Goal: Transaction & Acquisition: Purchase product/service

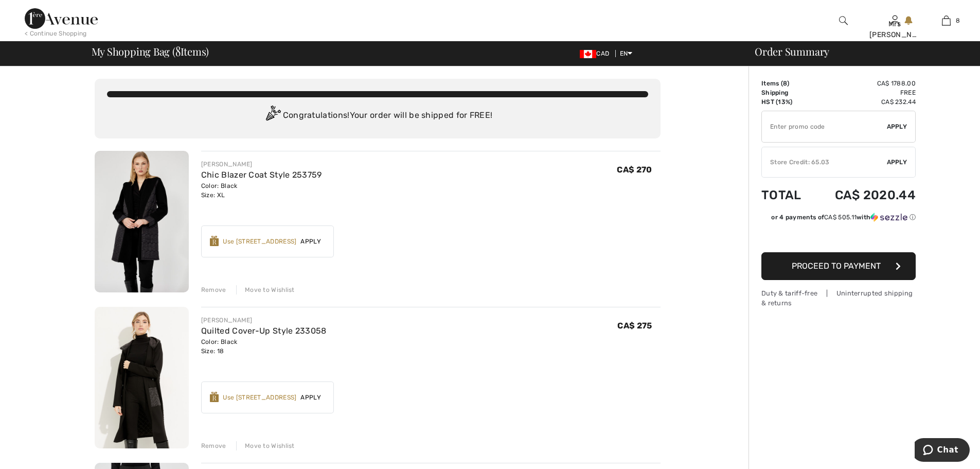
click at [146, 209] on img at bounding box center [142, 222] width 94 height 142
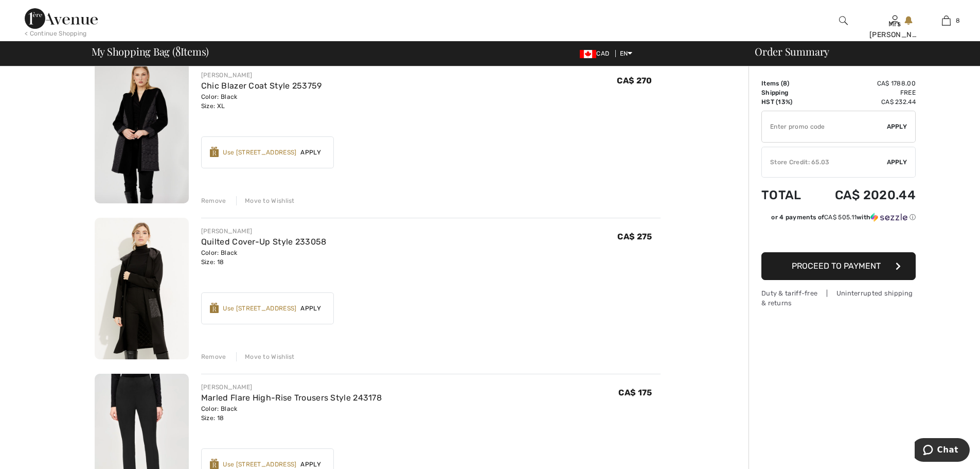
scroll to position [154, 0]
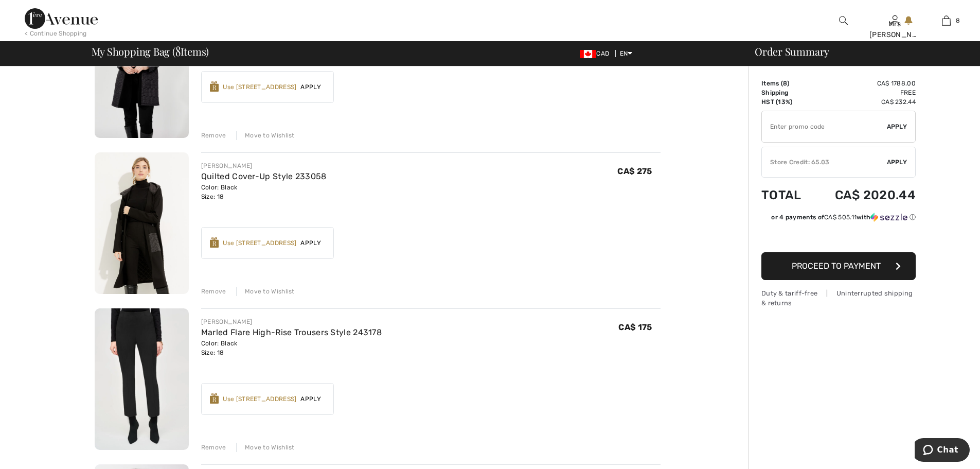
click at [136, 218] on img at bounding box center [142, 223] width 94 height 142
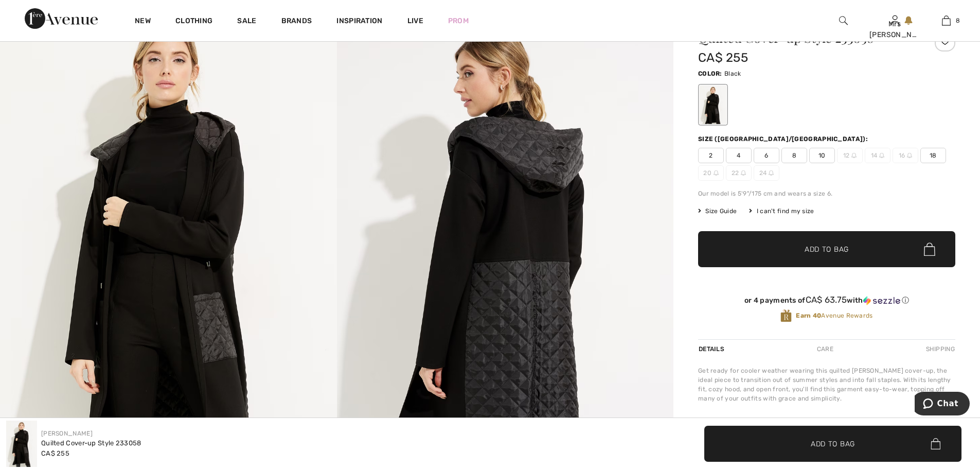
scroll to position [51, 0]
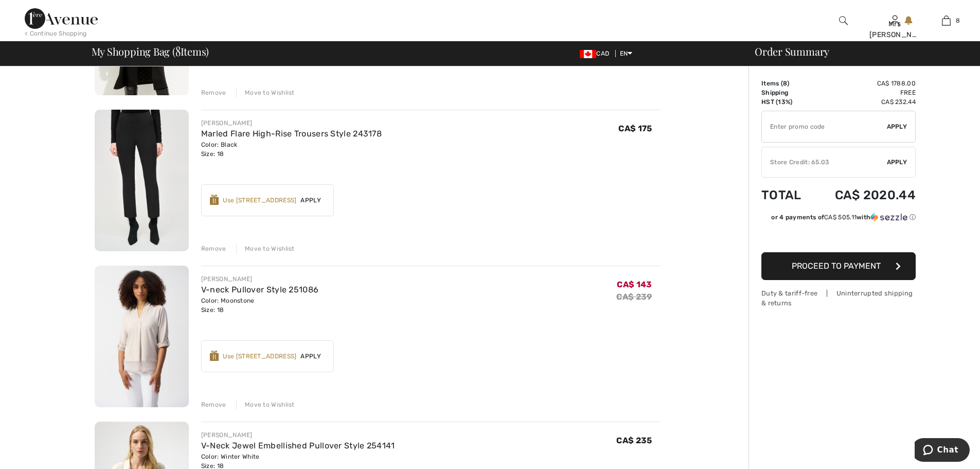
scroll to position [367, 0]
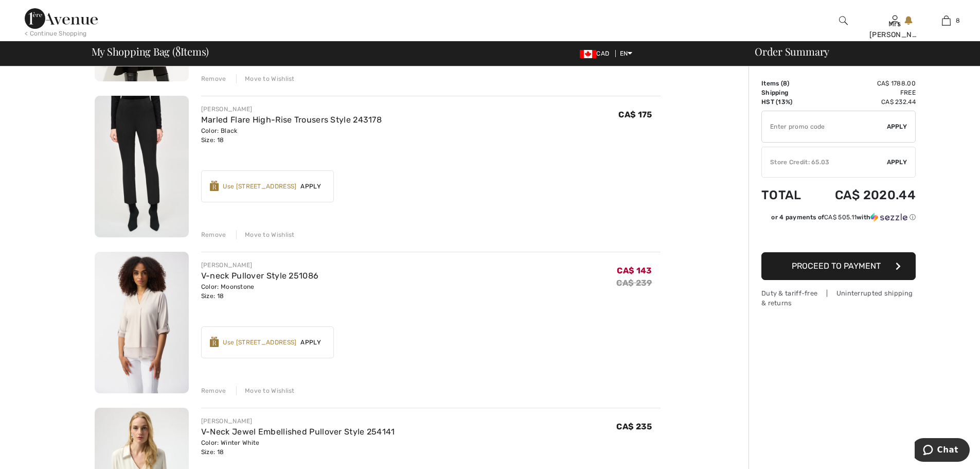
click at [145, 310] on img at bounding box center [142, 323] width 94 height 142
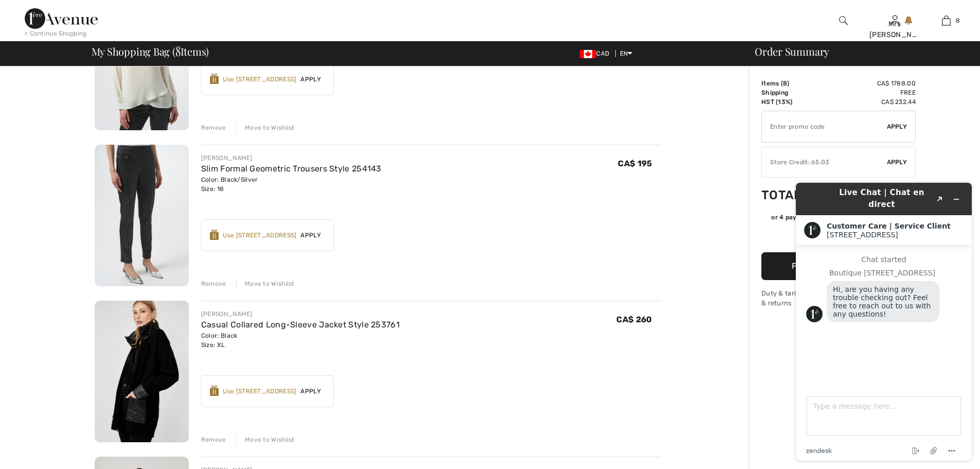
click at [141, 358] on img at bounding box center [142, 372] width 94 height 142
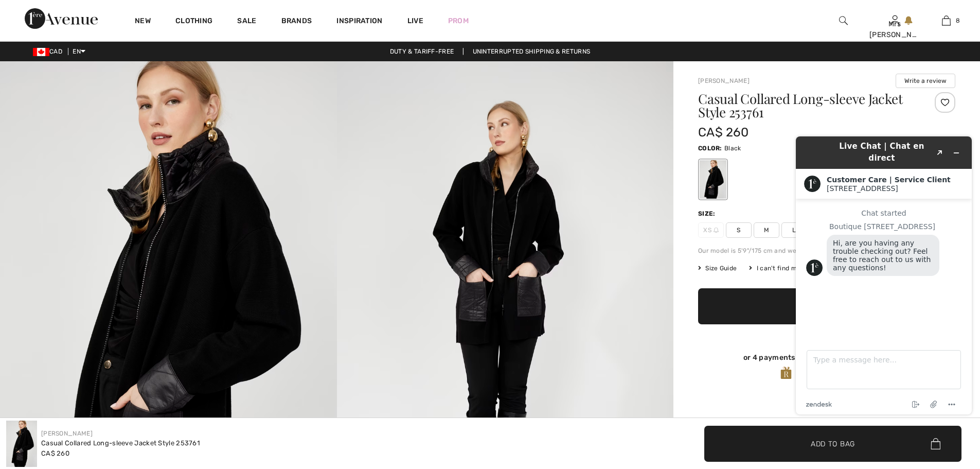
click at [516, 258] on img at bounding box center [505, 313] width 337 height 505
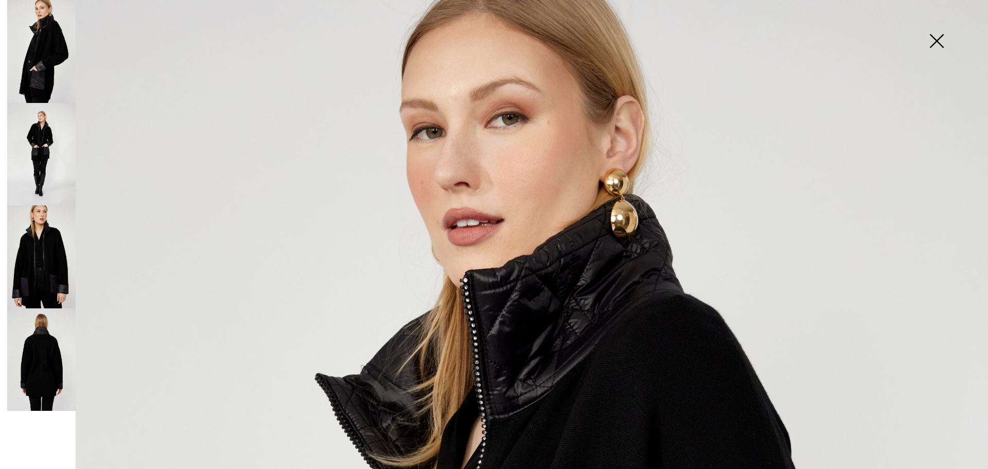
click at [937, 37] on img at bounding box center [936, 41] width 51 height 53
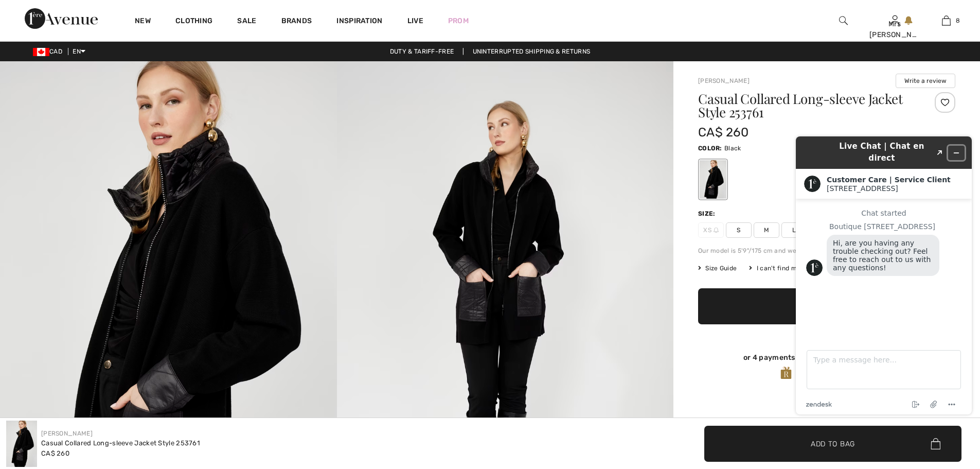
click at [957, 149] on icon "Minimize widget" at bounding box center [956, 152] width 7 height 7
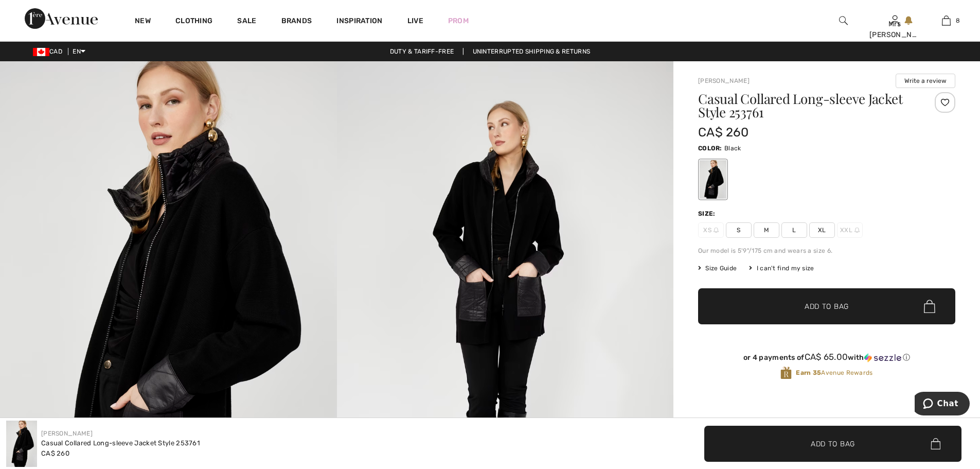
click at [479, 304] on img at bounding box center [505, 313] width 337 height 505
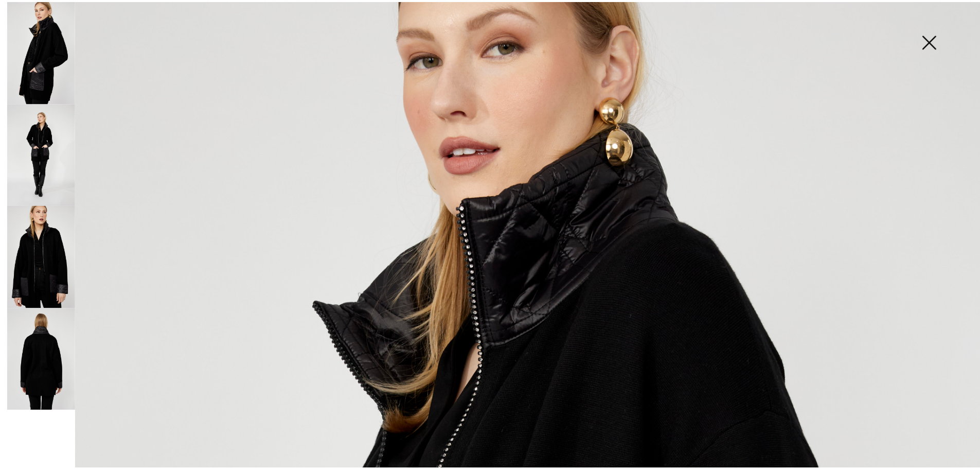
scroll to position [51, 0]
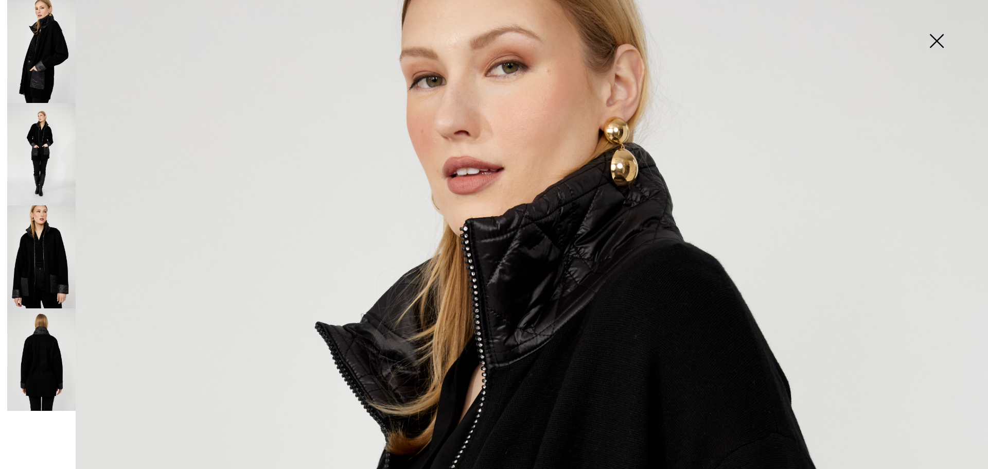
click at [935, 41] on img at bounding box center [936, 41] width 51 height 53
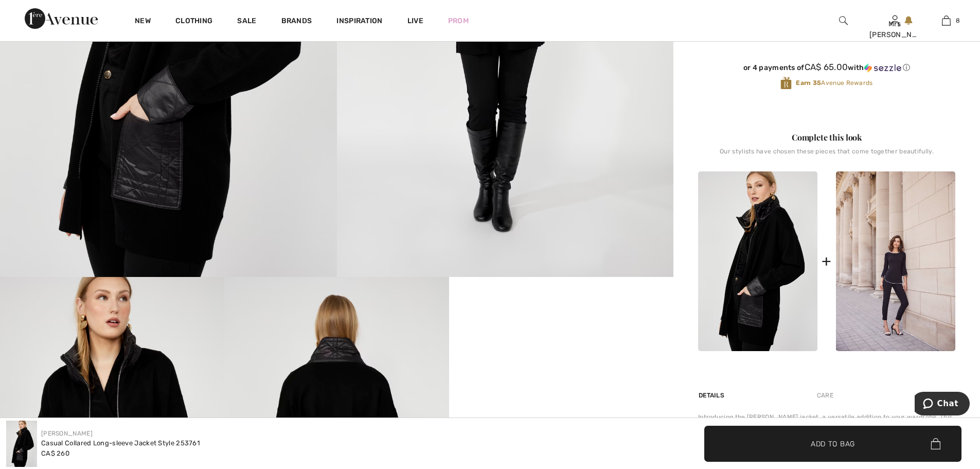
scroll to position [463, 0]
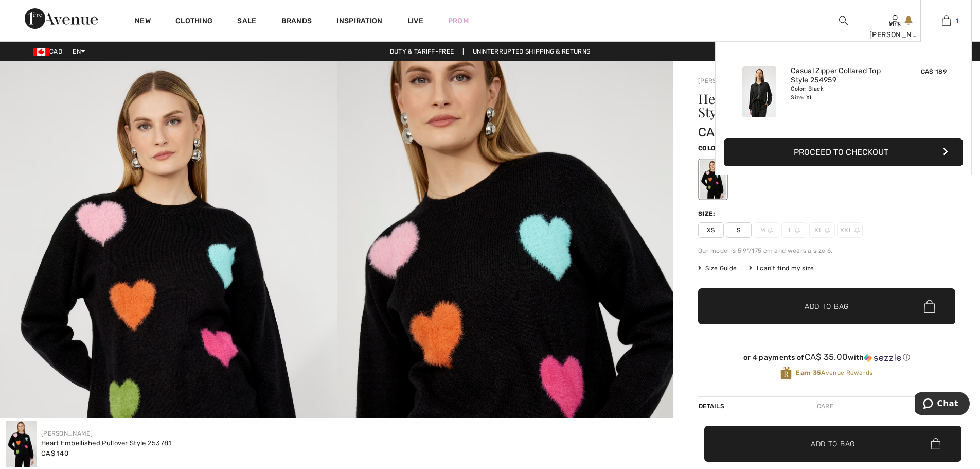
click at [949, 22] on img at bounding box center [946, 20] width 9 height 12
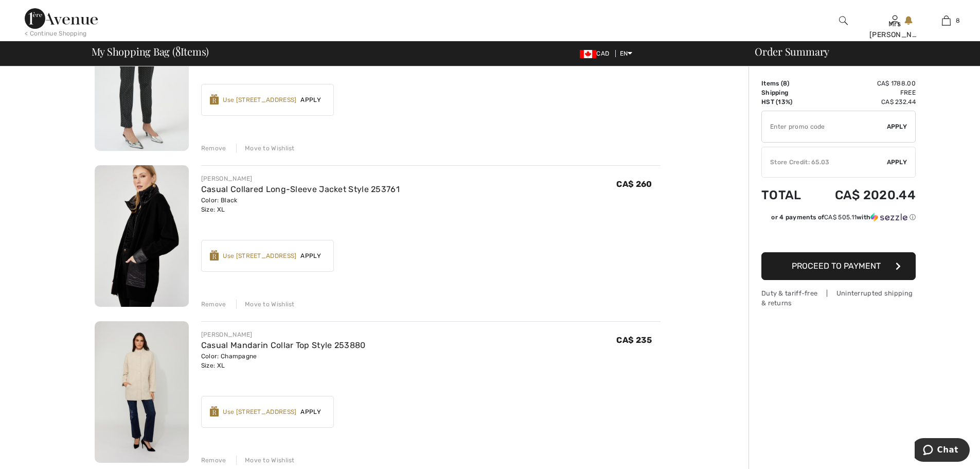
scroll to position [926, 0]
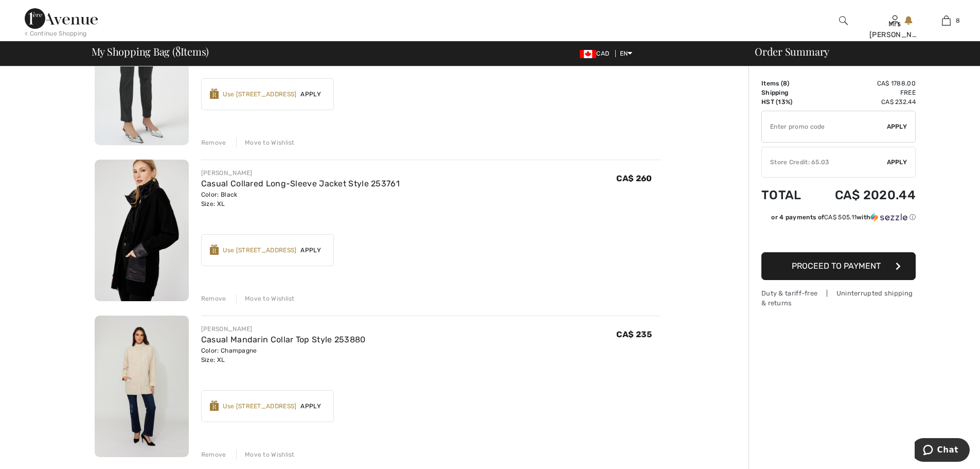
click at [140, 366] on img at bounding box center [142, 386] width 94 height 142
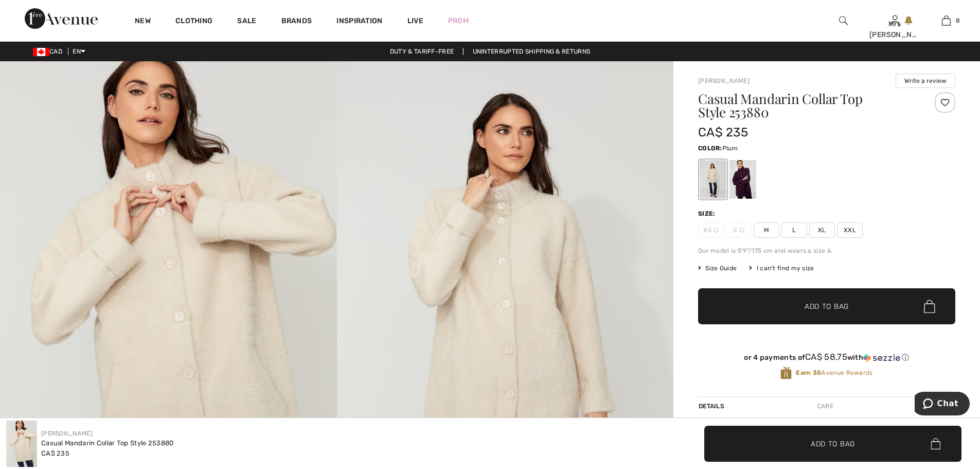
click at [741, 191] on div at bounding box center [743, 179] width 27 height 39
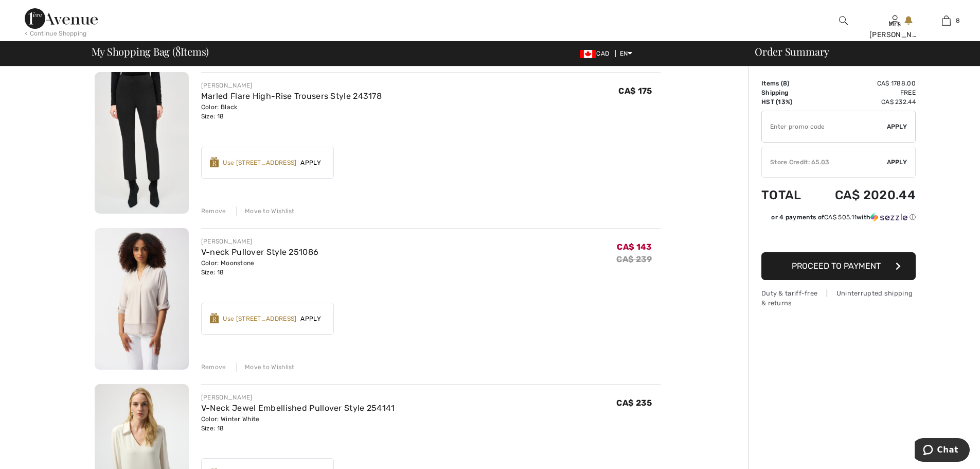
scroll to position [367, 0]
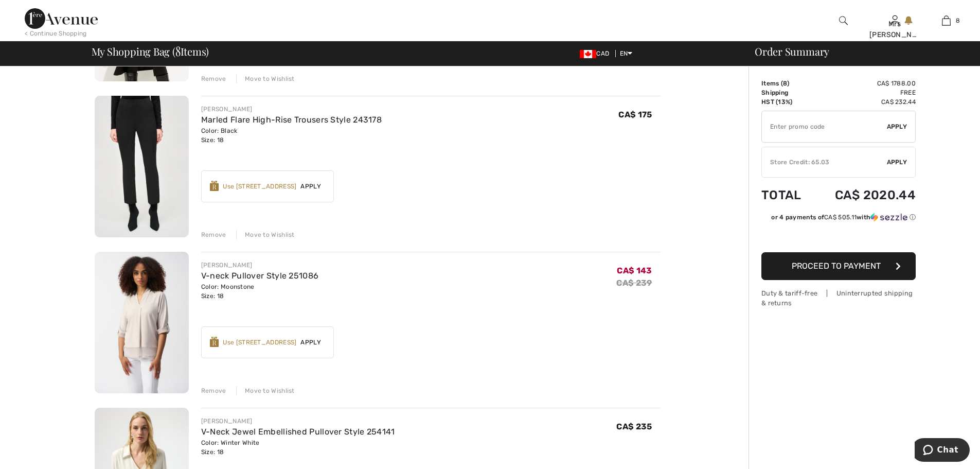
click at [264, 234] on div "Move to Wishlist" at bounding box center [265, 234] width 59 height 9
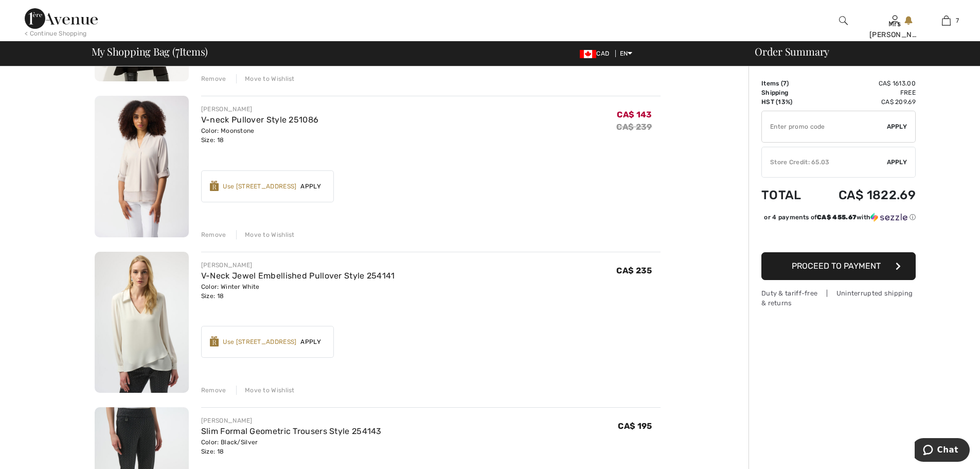
click at [273, 237] on div "Move to Wishlist" at bounding box center [265, 234] width 59 height 9
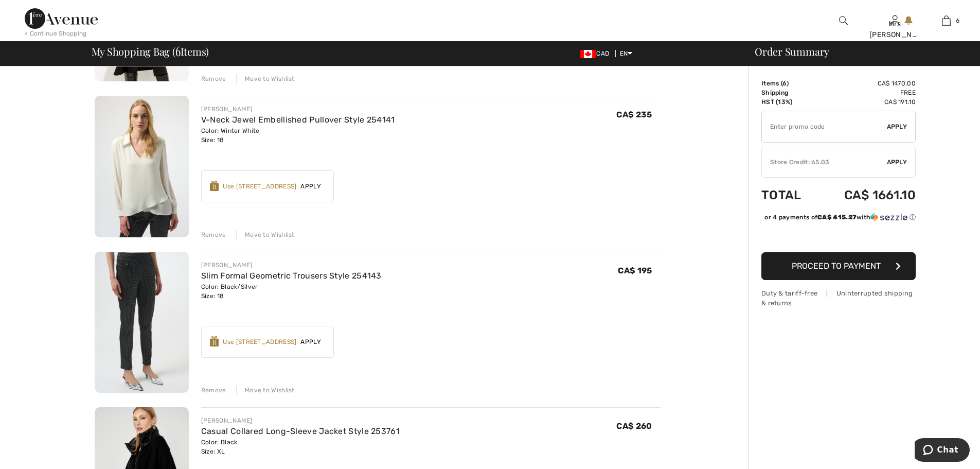
click at [275, 236] on div "Move to Wishlist" at bounding box center [265, 234] width 59 height 9
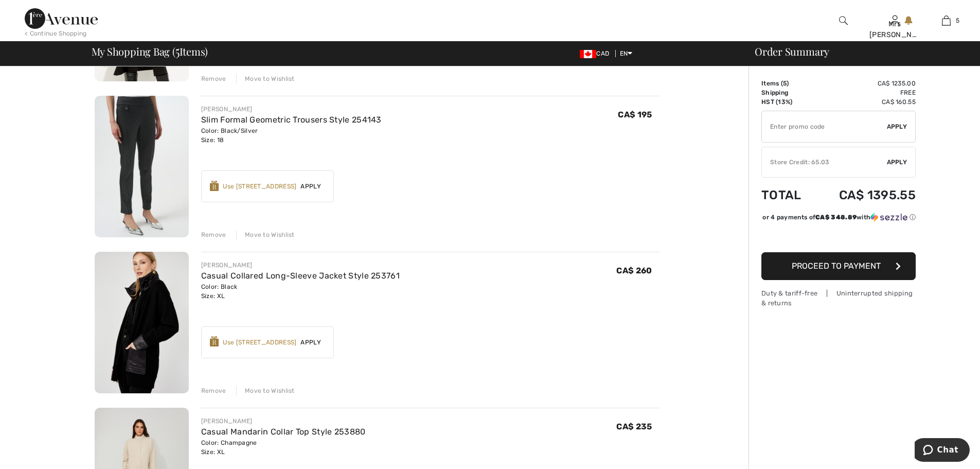
click at [268, 236] on div "Move to Wishlist" at bounding box center [265, 234] width 59 height 9
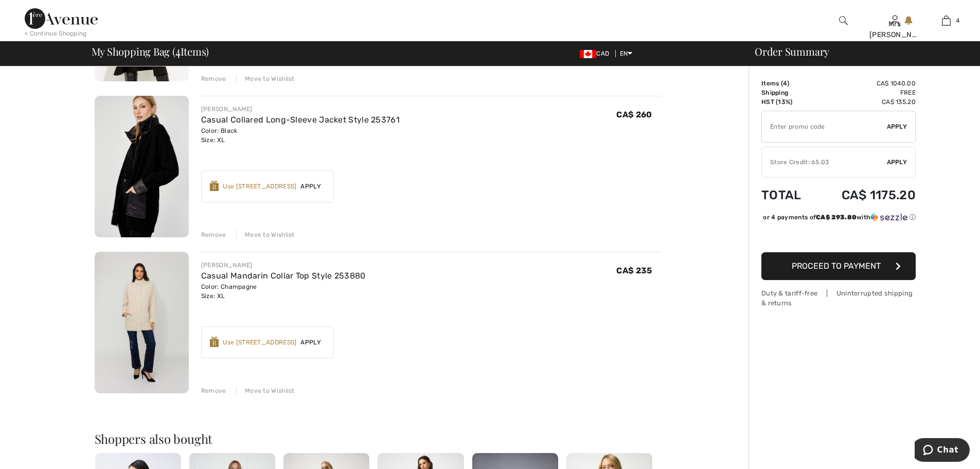
click at [268, 392] on div "Move to Wishlist" at bounding box center [265, 390] width 59 height 9
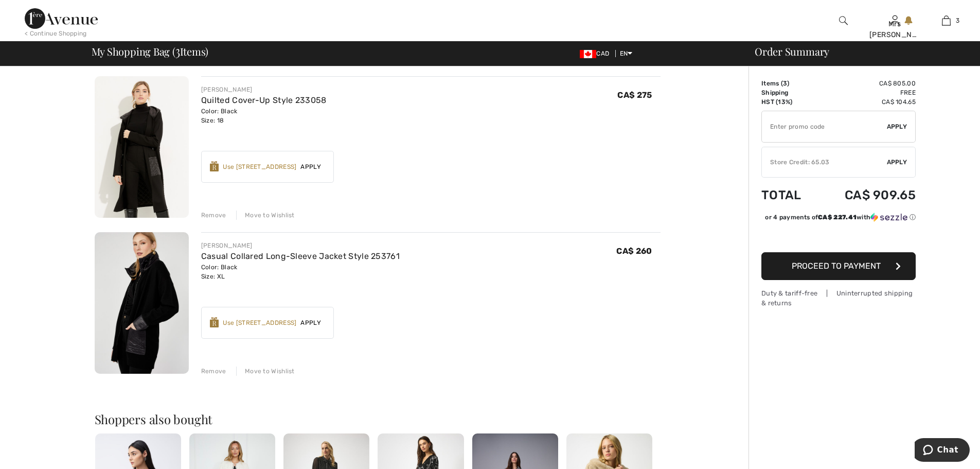
scroll to position [213, 0]
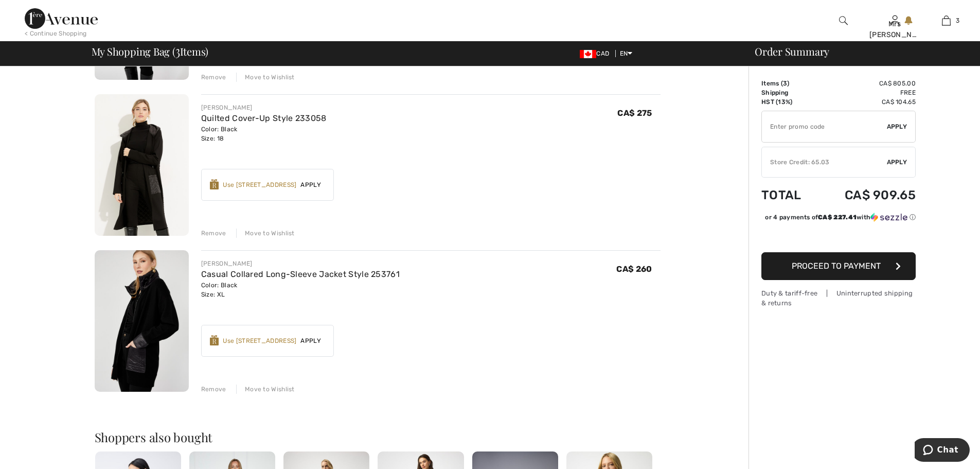
click at [267, 232] on div "Move to Wishlist" at bounding box center [265, 233] width 59 height 9
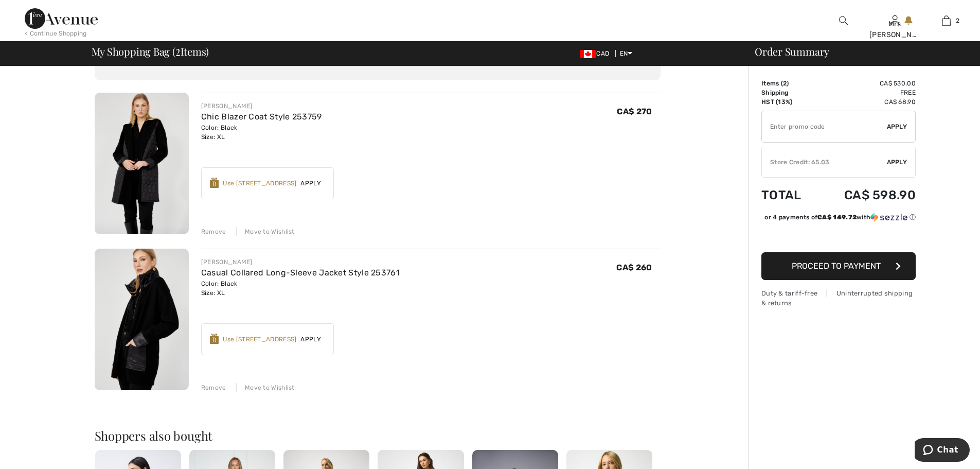
scroll to position [7, 0]
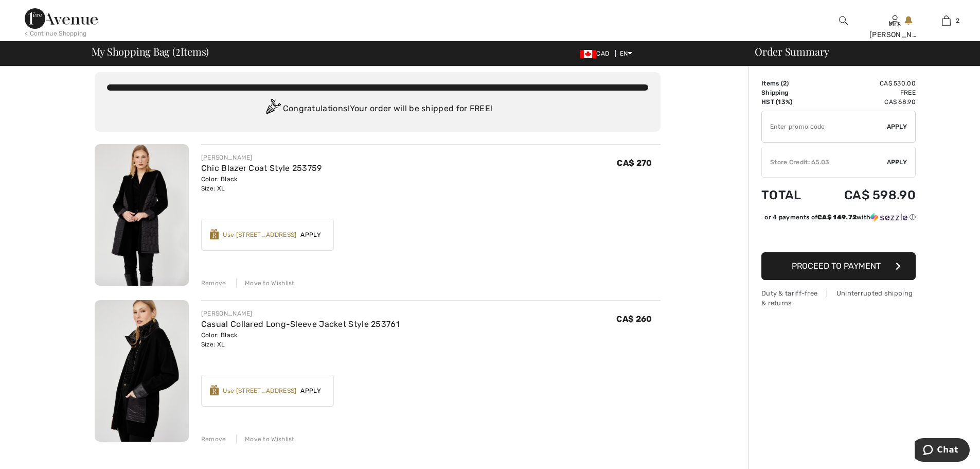
click at [140, 209] on img at bounding box center [142, 215] width 94 height 142
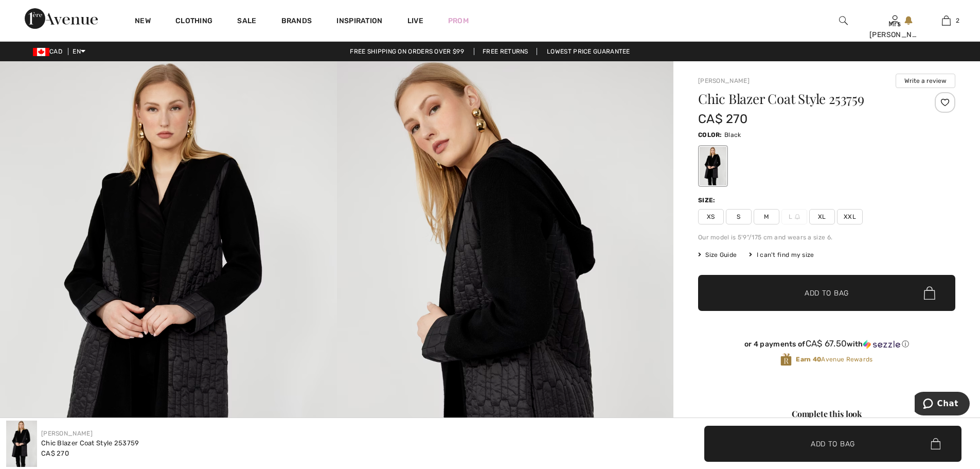
click at [525, 304] on img at bounding box center [505, 313] width 337 height 505
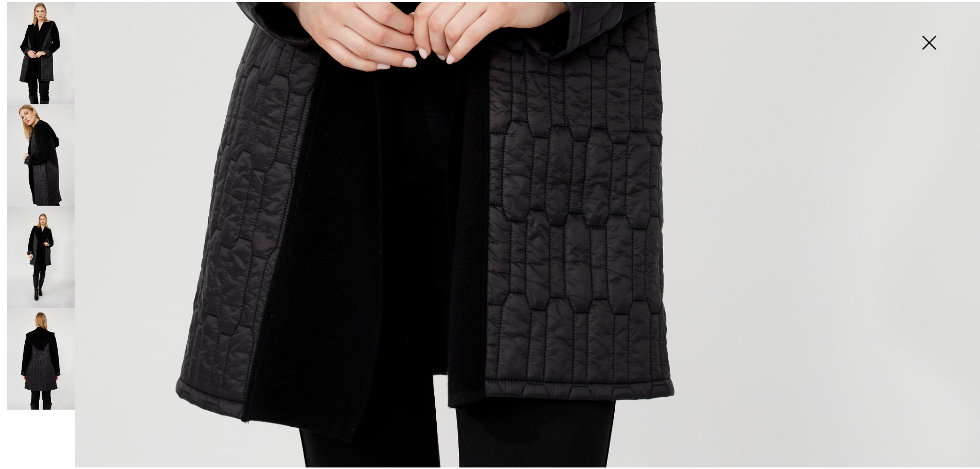
scroll to position [618, 0]
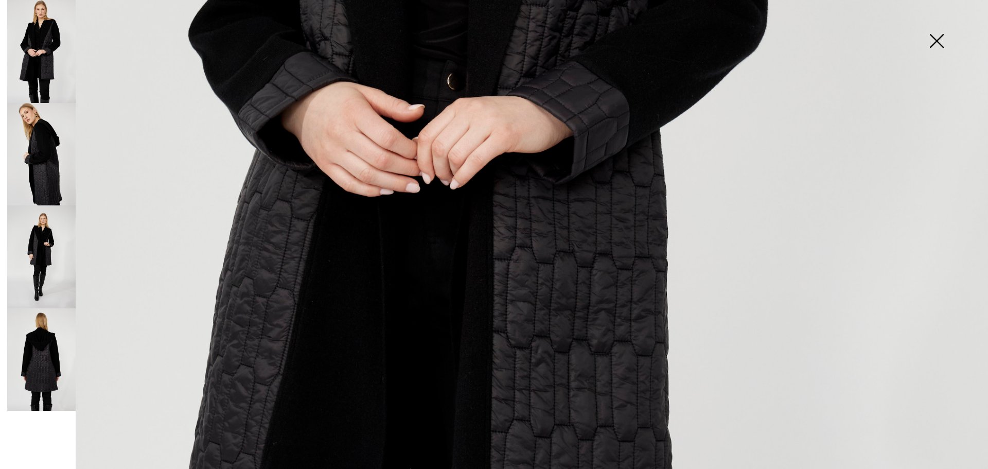
click at [931, 37] on img at bounding box center [936, 41] width 51 height 53
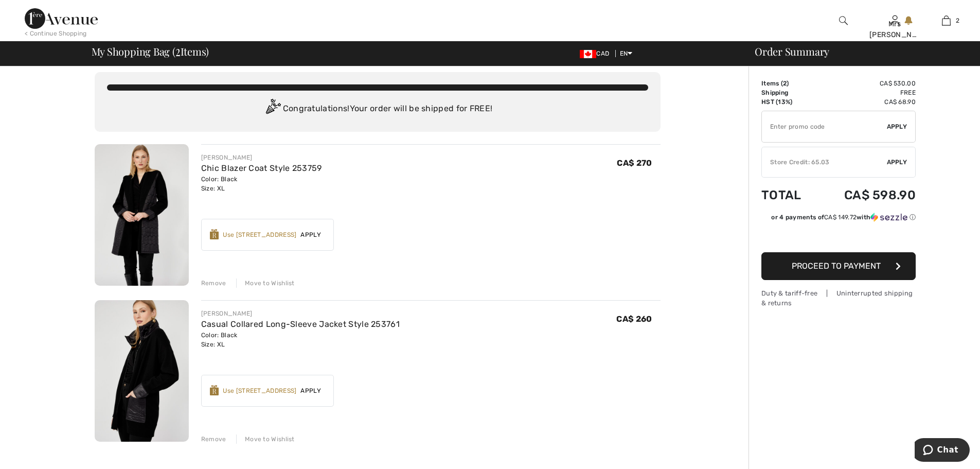
click at [263, 280] on div "Move to Wishlist" at bounding box center [265, 282] width 59 height 9
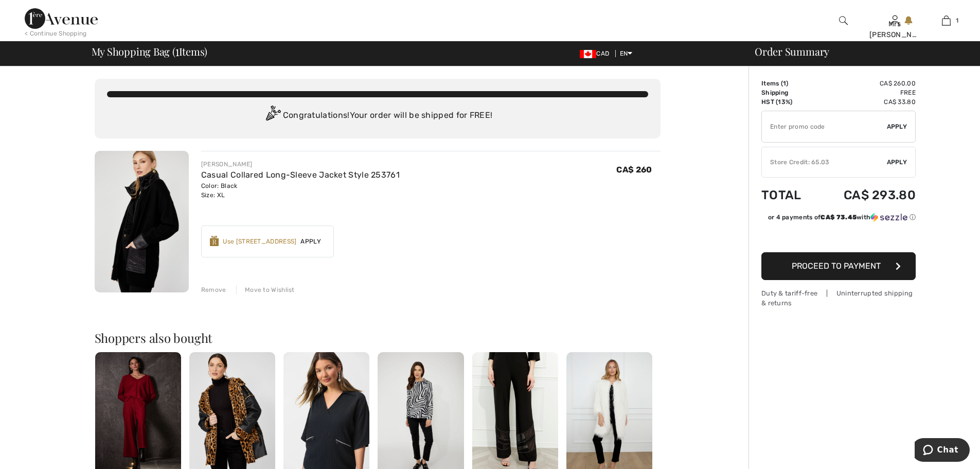
click at [154, 186] on img at bounding box center [142, 222] width 94 height 142
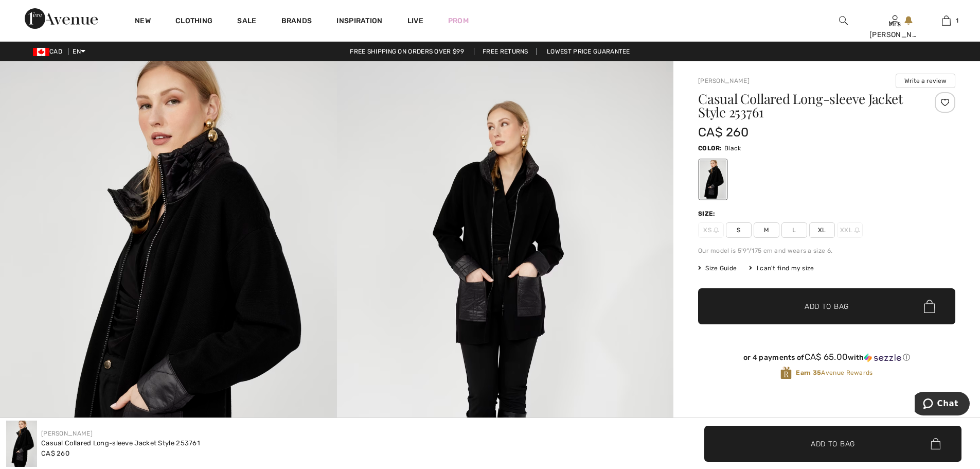
click at [819, 233] on span "XL" at bounding box center [823, 229] width 26 height 15
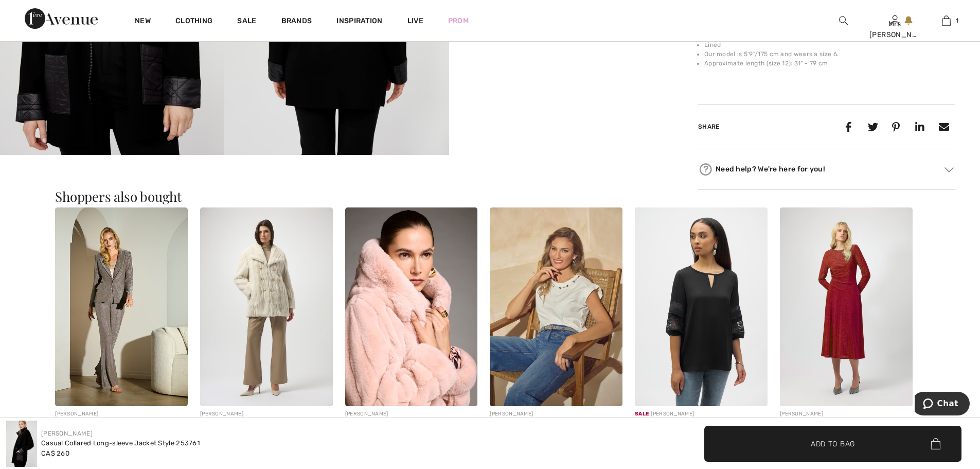
scroll to position [772, 0]
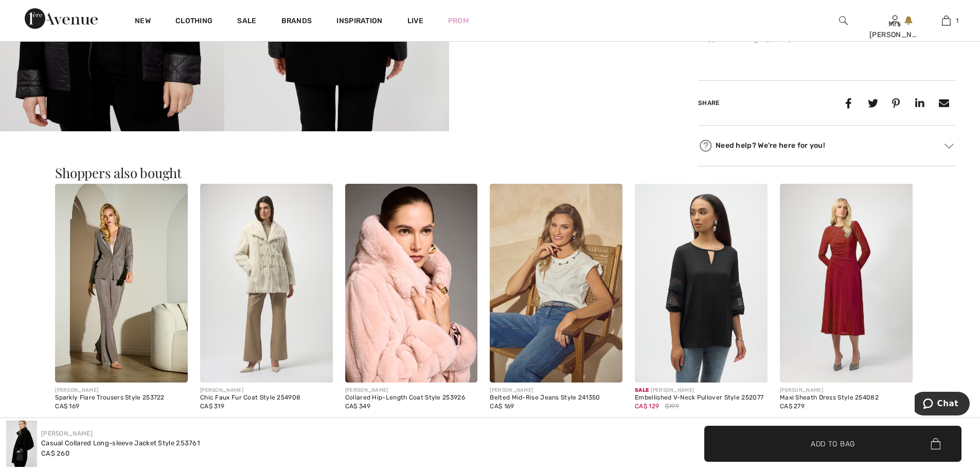
click at [700, 285] on img at bounding box center [701, 283] width 133 height 199
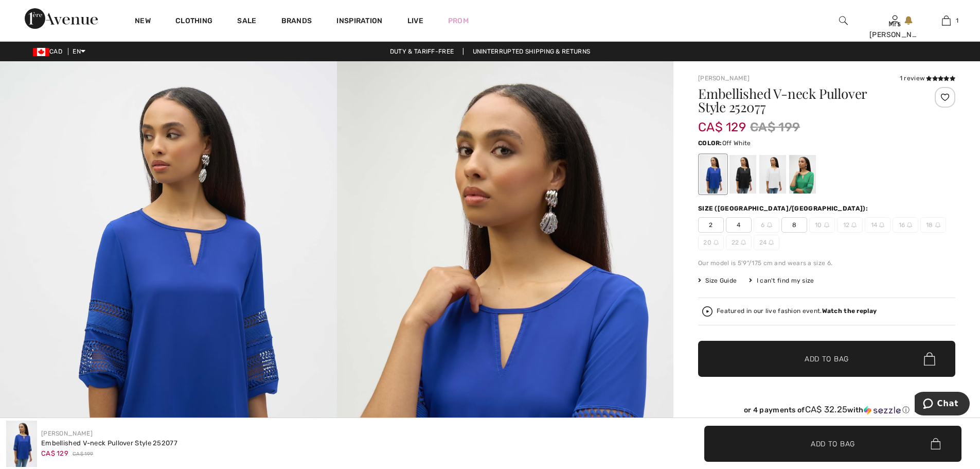
click at [773, 179] on div at bounding box center [773, 174] width 27 height 39
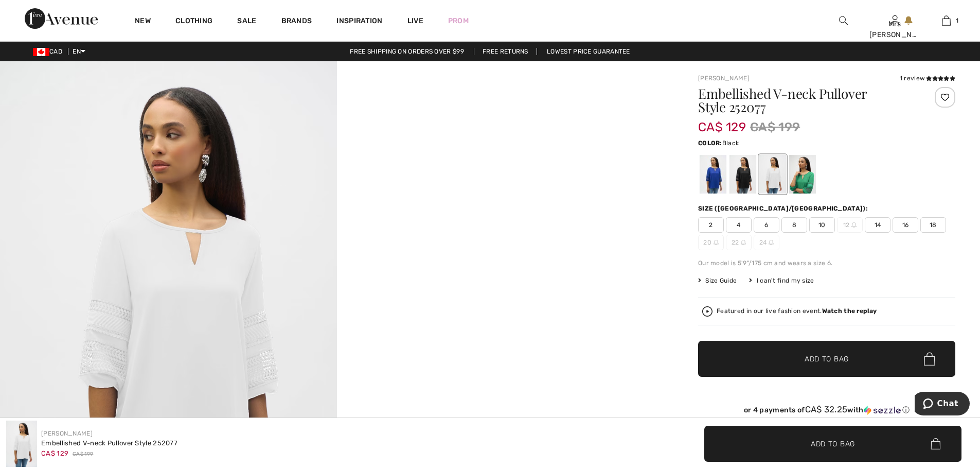
click at [739, 177] on div at bounding box center [743, 174] width 27 height 39
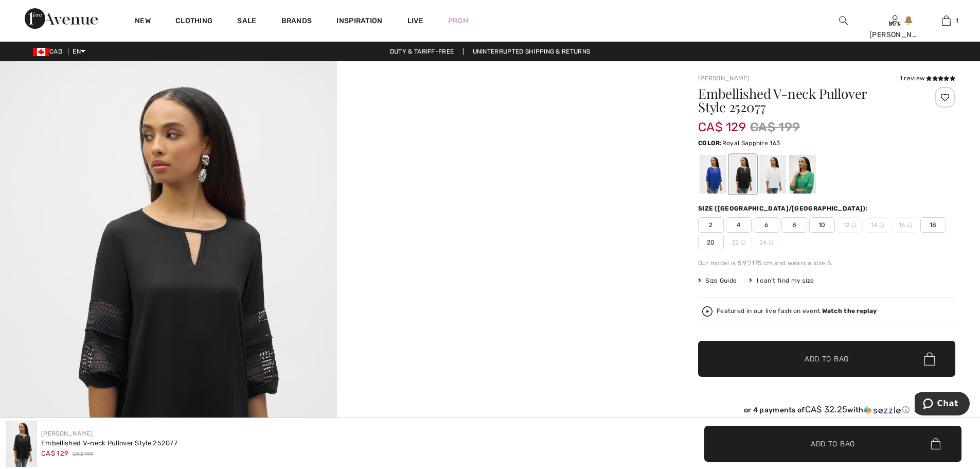
click at [710, 175] on div at bounding box center [713, 174] width 27 height 39
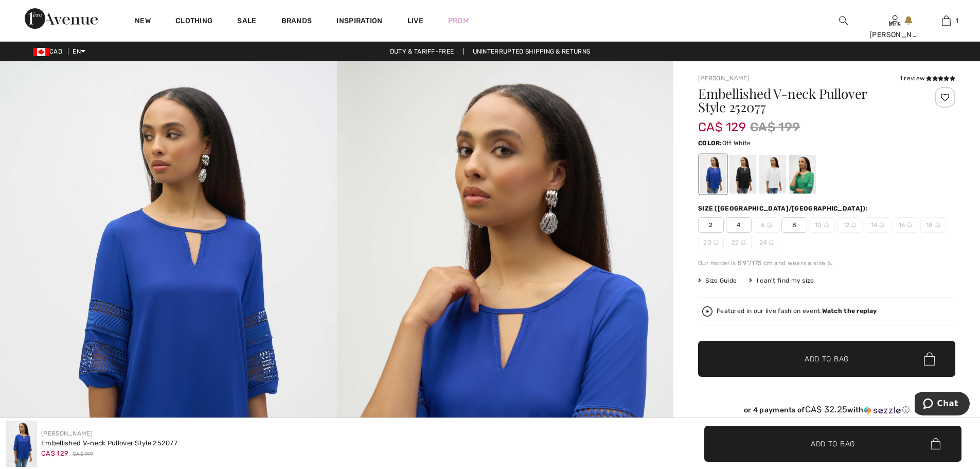
click at [769, 177] on div at bounding box center [773, 174] width 27 height 39
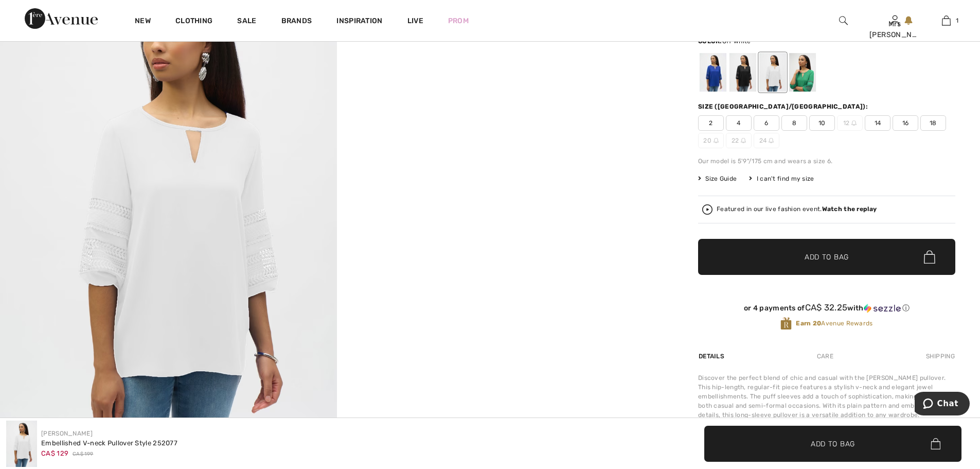
scroll to position [103, 0]
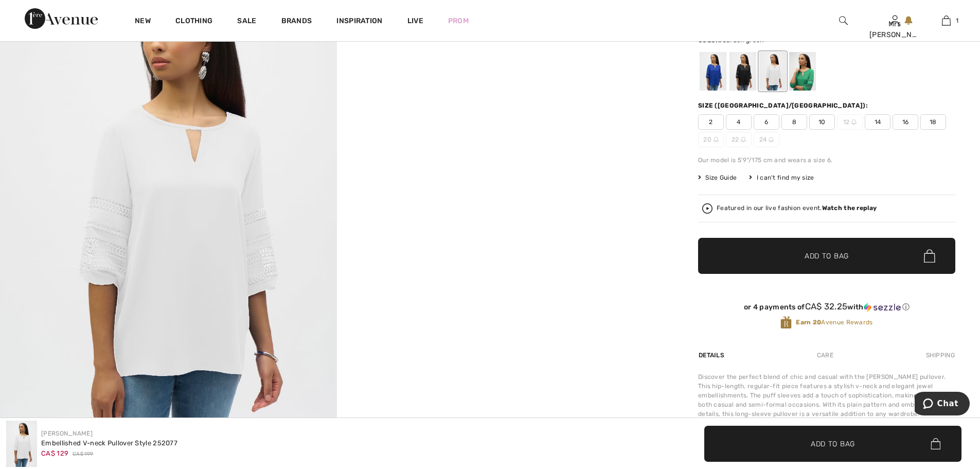
click at [801, 73] on div at bounding box center [802, 71] width 27 height 39
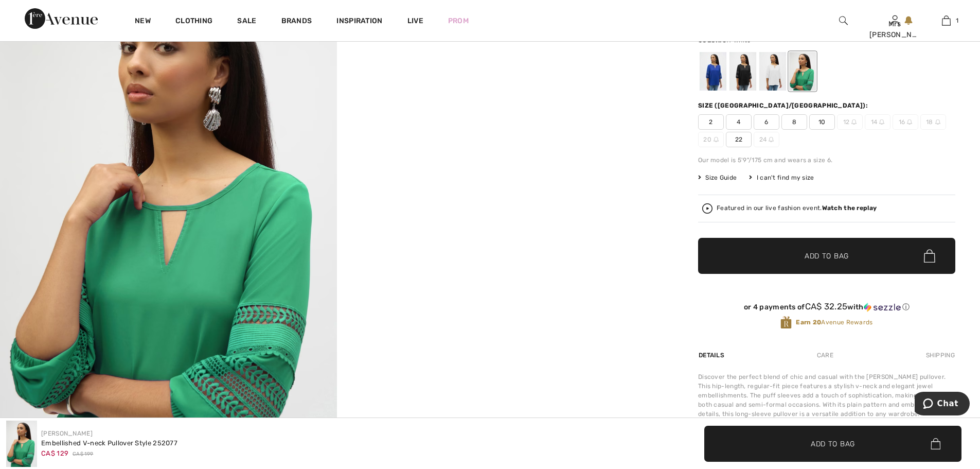
click at [771, 73] on div at bounding box center [773, 71] width 27 height 39
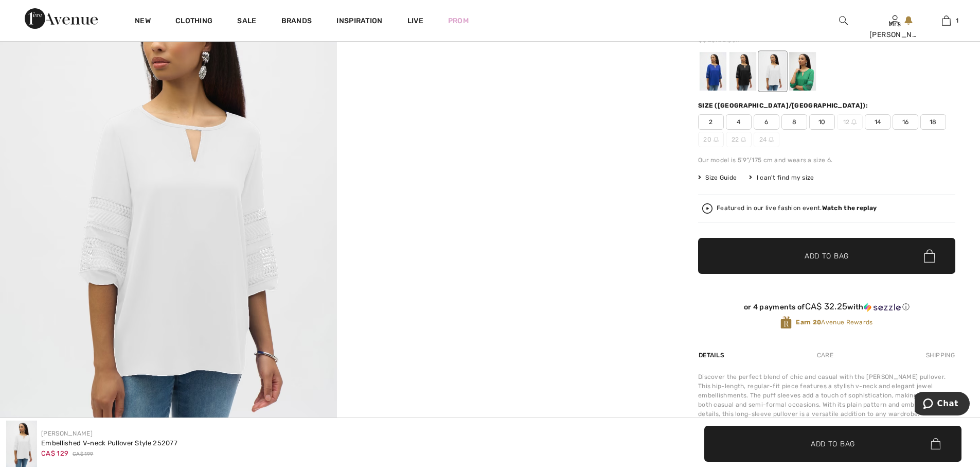
click at [744, 74] on div at bounding box center [743, 71] width 27 height 39
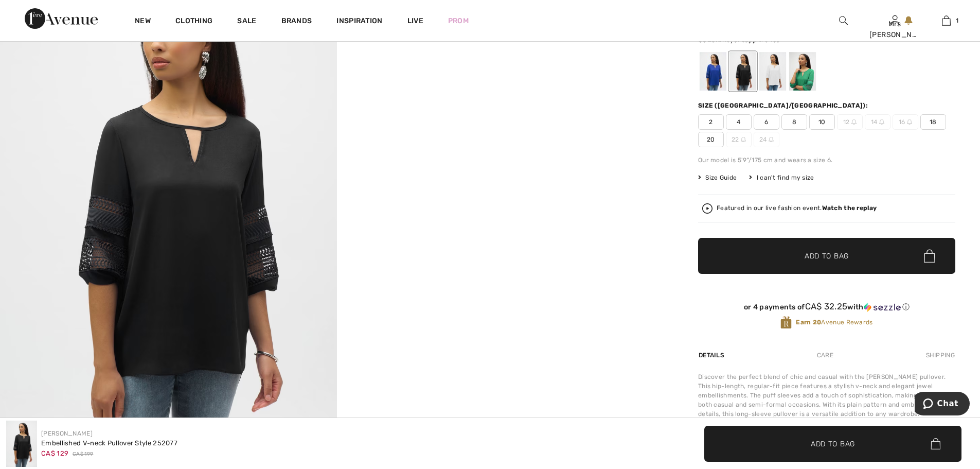
click at [712, 75] on div at bounding box center [713, 71] width 27 height 39
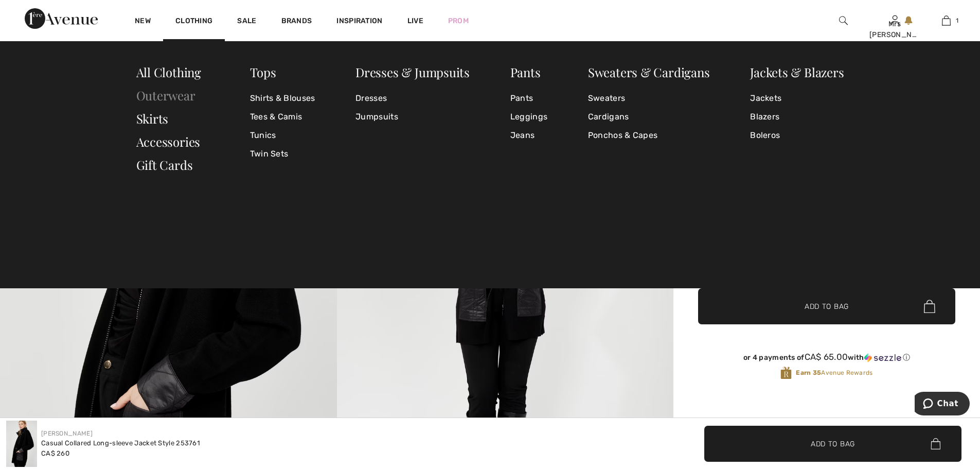
click at [176, 99] on link "Outerwear" at bounding box center [165, 95] width 59 height 16
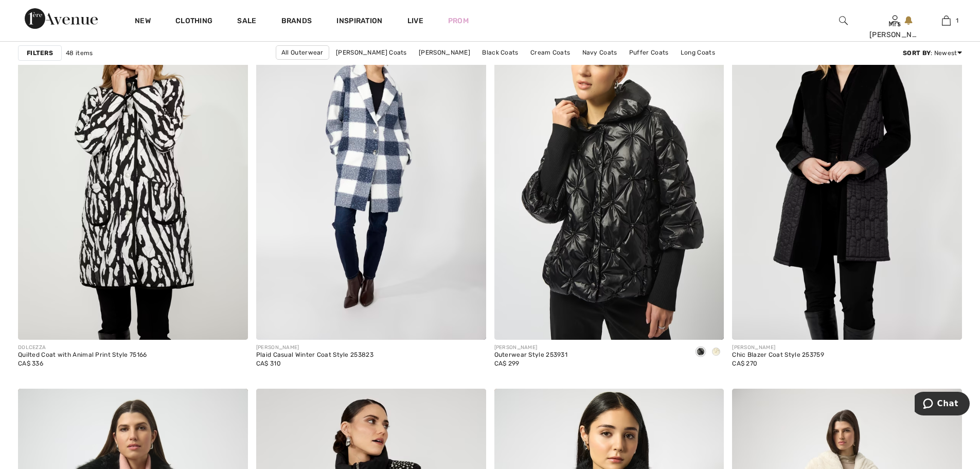
scroll to position [978, 0]
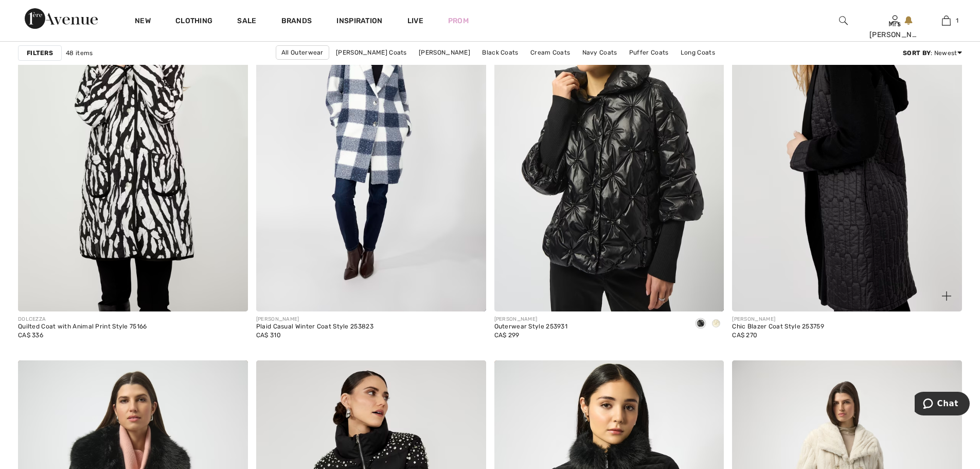
click at [843, 197] on img at bounding box center [847, 139] width 230 height 345
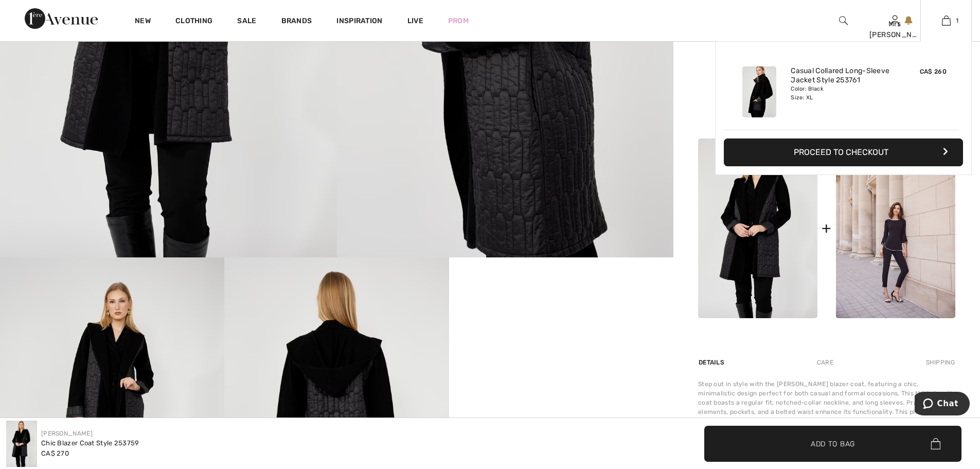
scroll to position [257, 0]
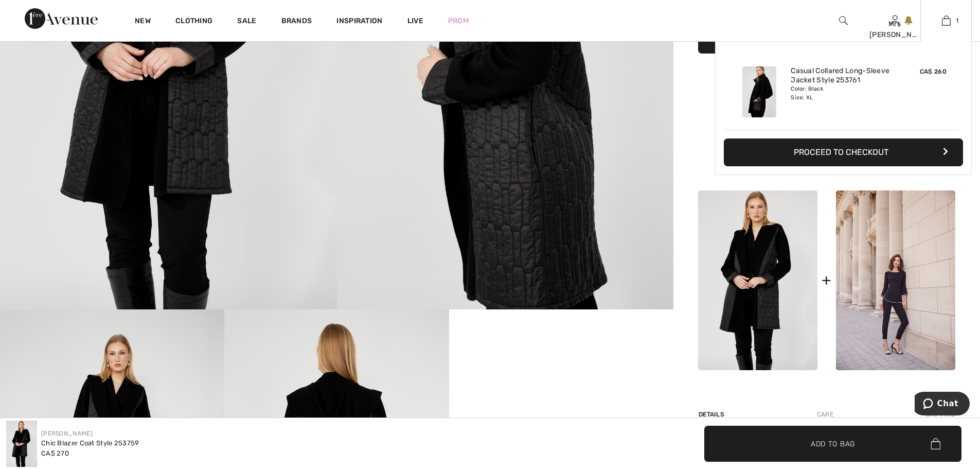
click at [874, 152] on button "Proceed to Checkout" at bounding box center [843, 152] width 239 height 28
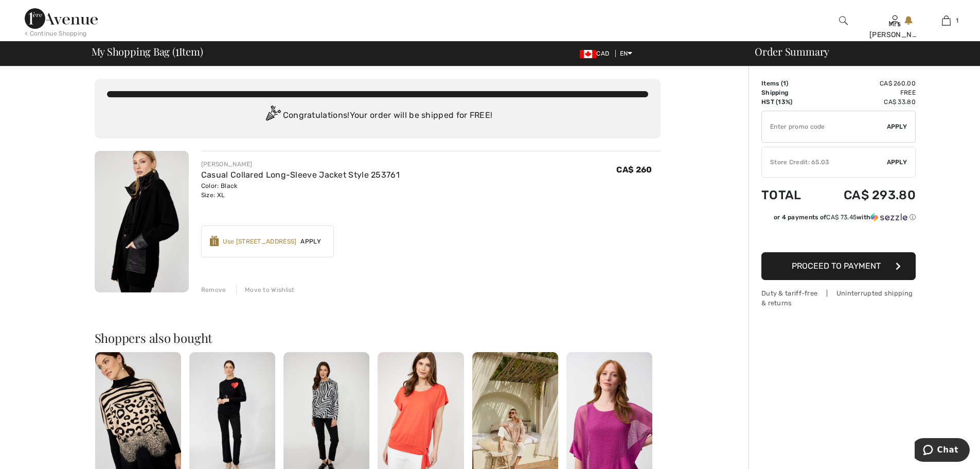
click at [317, 242] on span "Apply" at bounding box center [310, 241] width 29 height 9
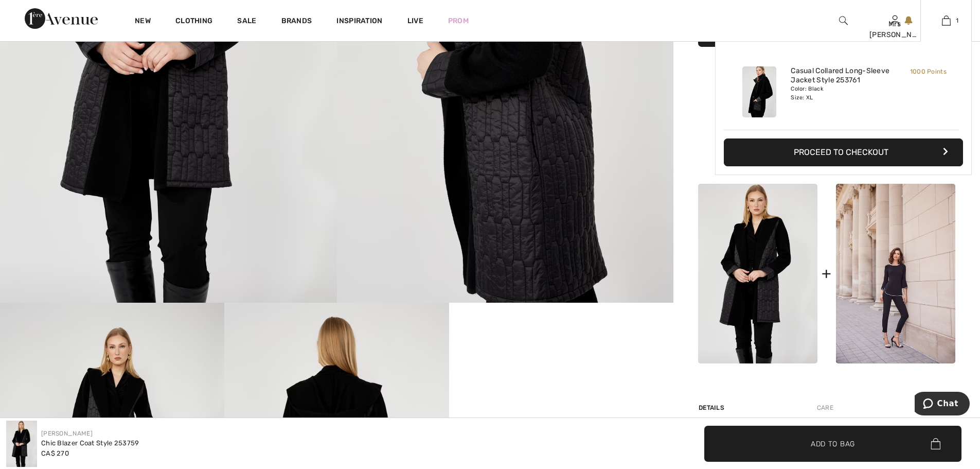
click at [839, 152] on button "Proceed to Checkout" at bounding box center [843, 152] width 239 height 28
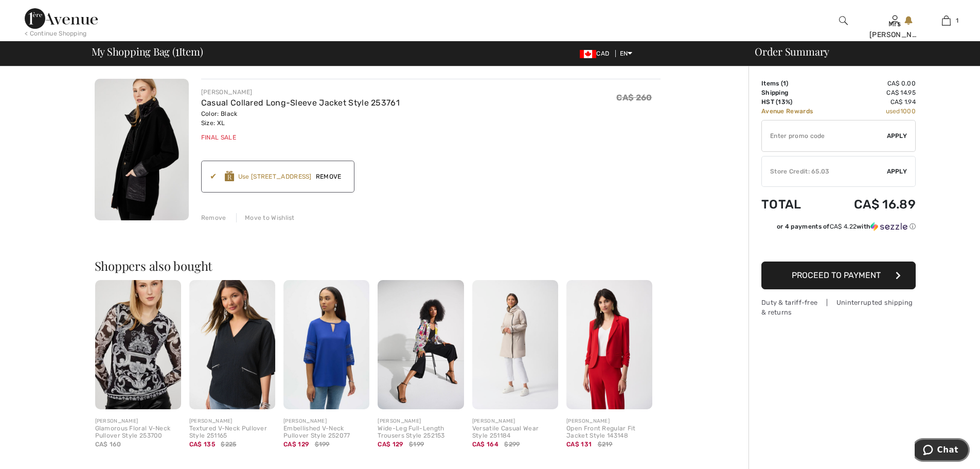
click at [933, 447] on icon "Chat" at bounding box center [928, 450] width 10 height 10
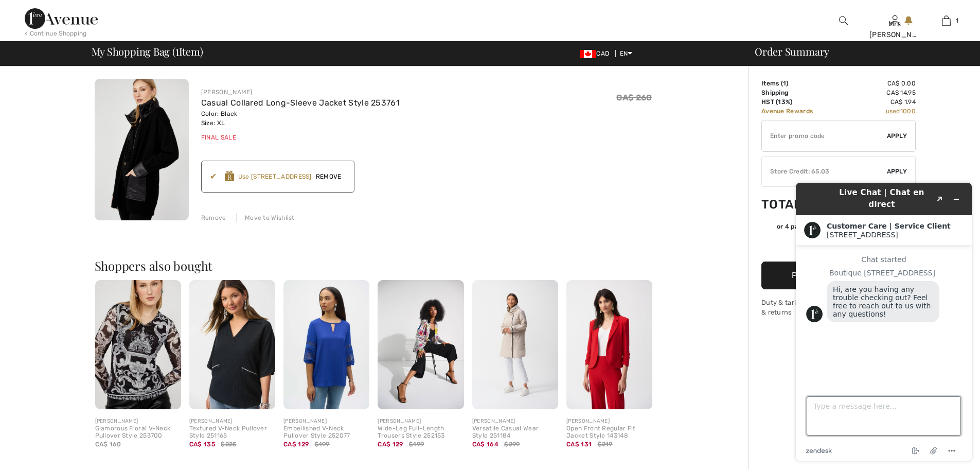
click at [817, 409] on textarea "Type a message here..." at bounding box center [884, 415] width 154 height 39
type textarea "yes why are you charging me for shipping"
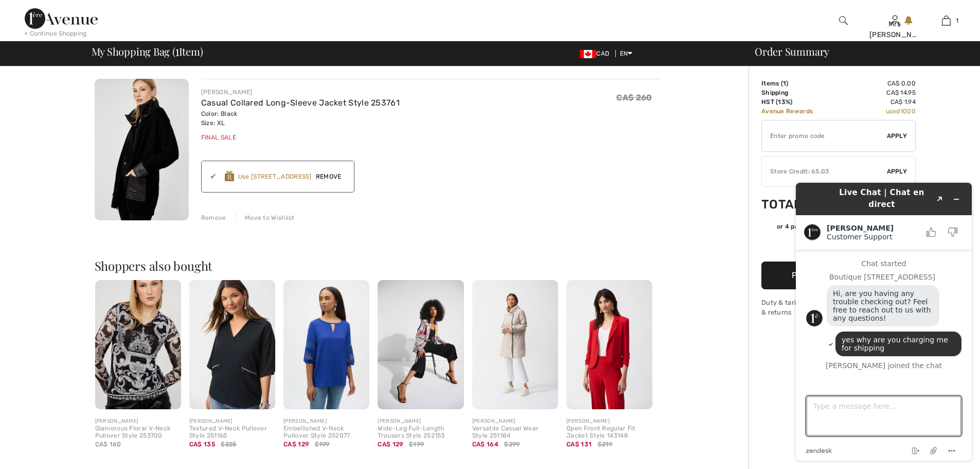
click at [508, 321] on img at bounding box center [515, 344] width 86 height 129
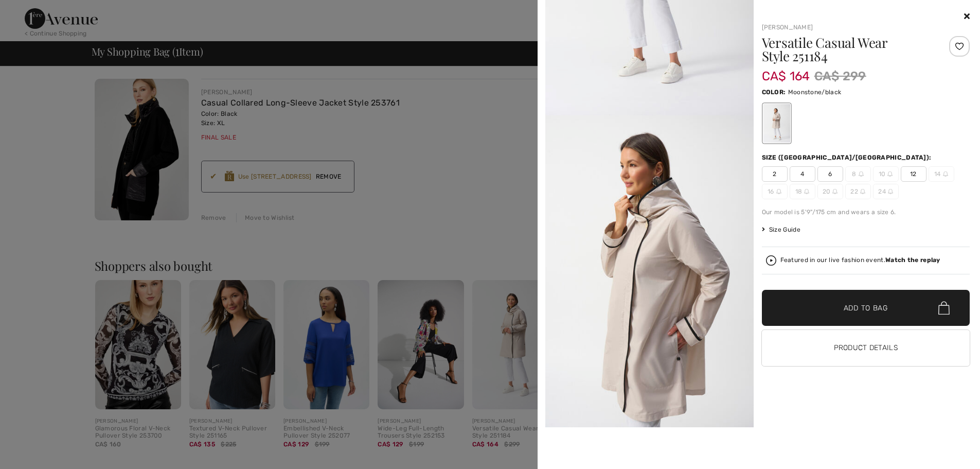
scroll to position [206, 0]
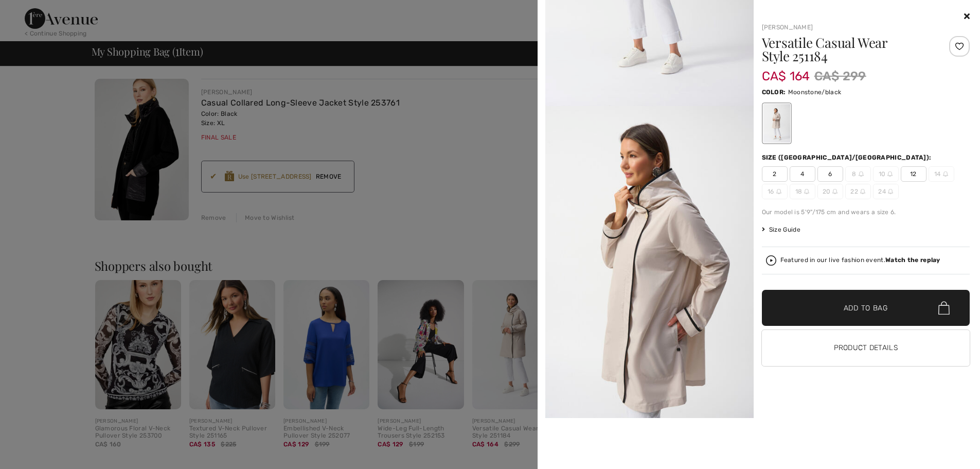
click at [968, 14] on icon at bounding box center [967, 16] width 6 height 8
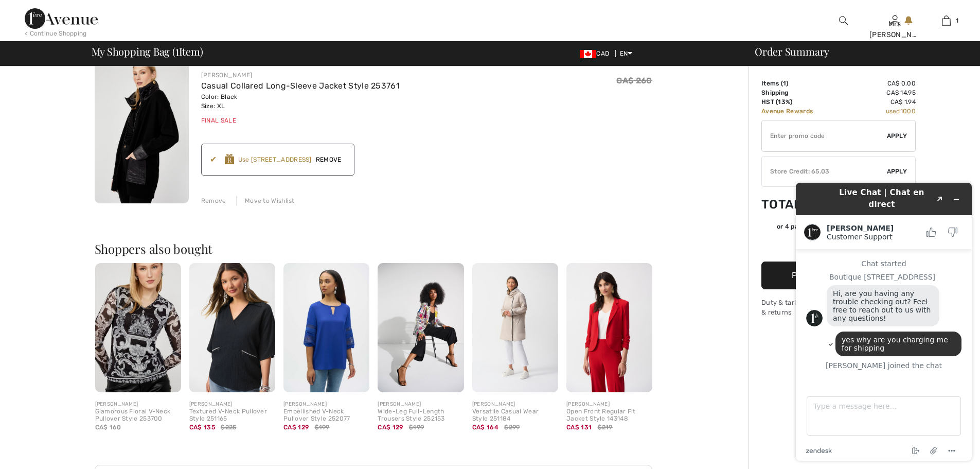
scroll to position [0, 0]
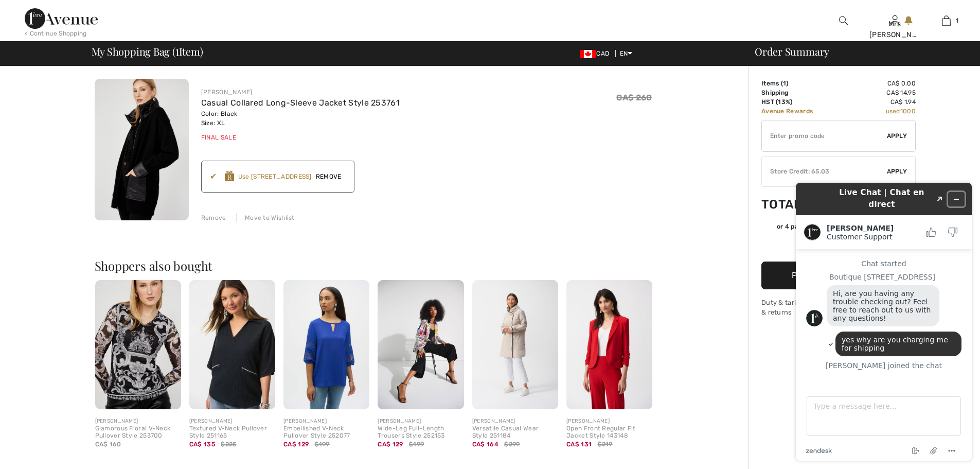
click at [958, 196] on icon "Minimize widget" at bounding box center [956, 199] width 7 height 7
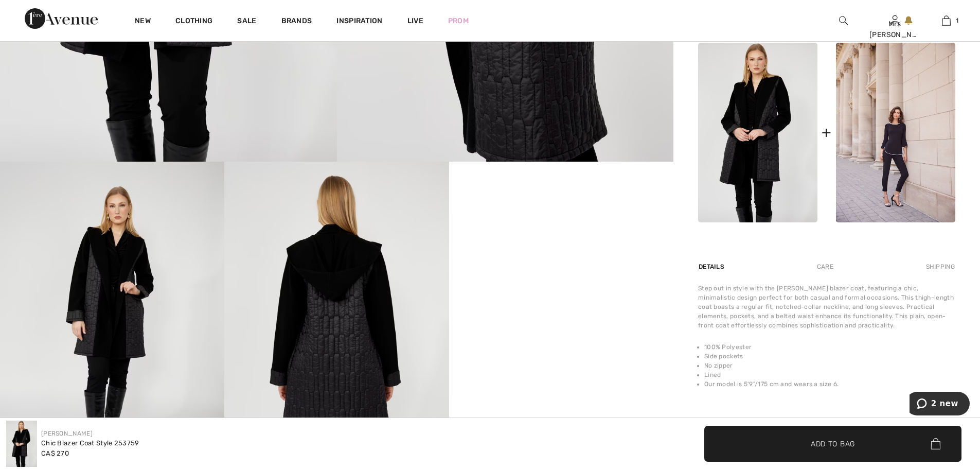
scroll to position [418, 0]
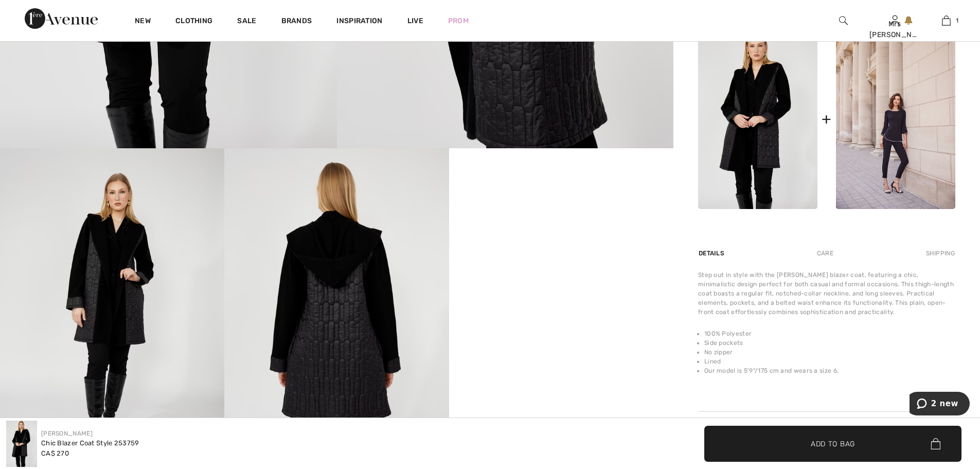
click at [542, 260] on video "Your browser does not support the video tag." at bounding box center [561, 204] width 224 height 112
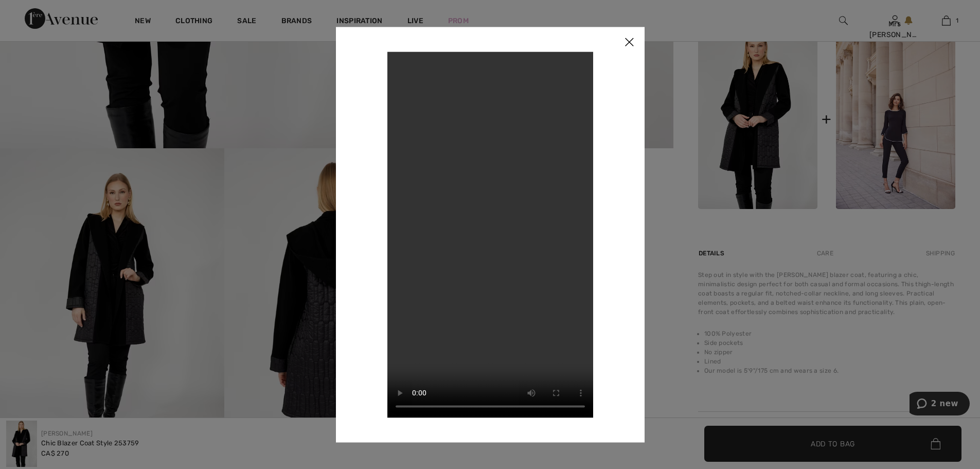
click at [630, 43] on img at bounding box center [629, 43] width 31 height 32
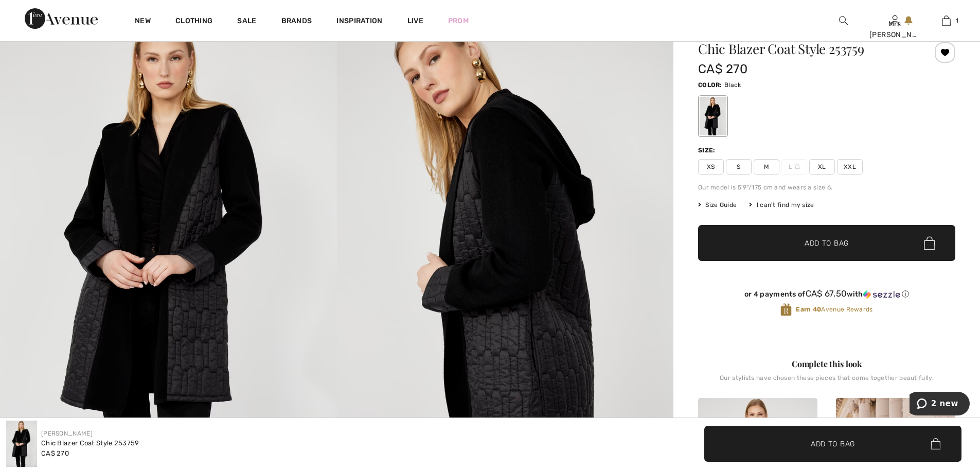
scroll to position [0, 0]
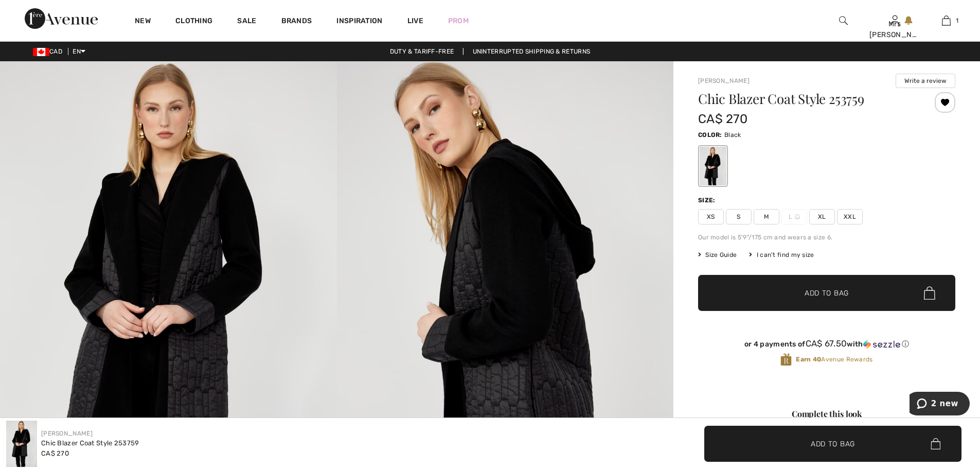
click at [823, 217] on span "XL" at bounding box center [823, 216] width 26 height 15
click at [831, 292] on span "Add to Bag" at bounding box center [827, 293] width 44 height 11
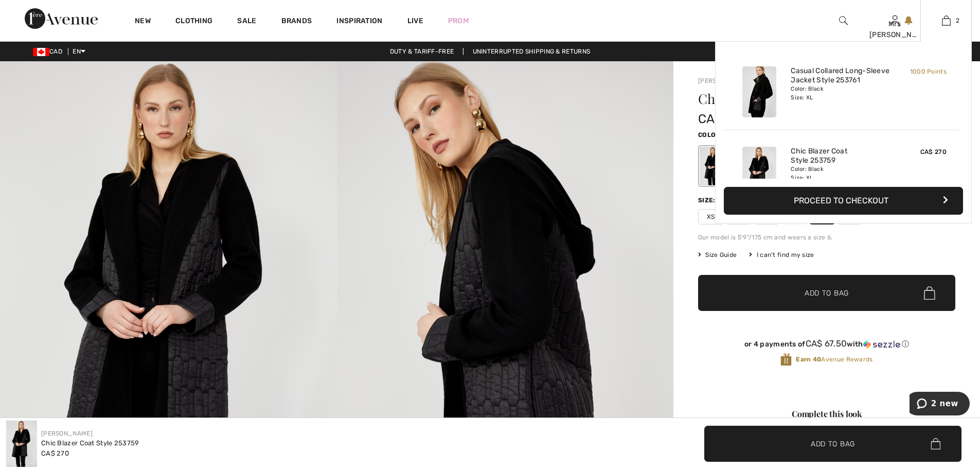
click at [766, 87] on img at bounding box center [760, 91] width 34 height 51
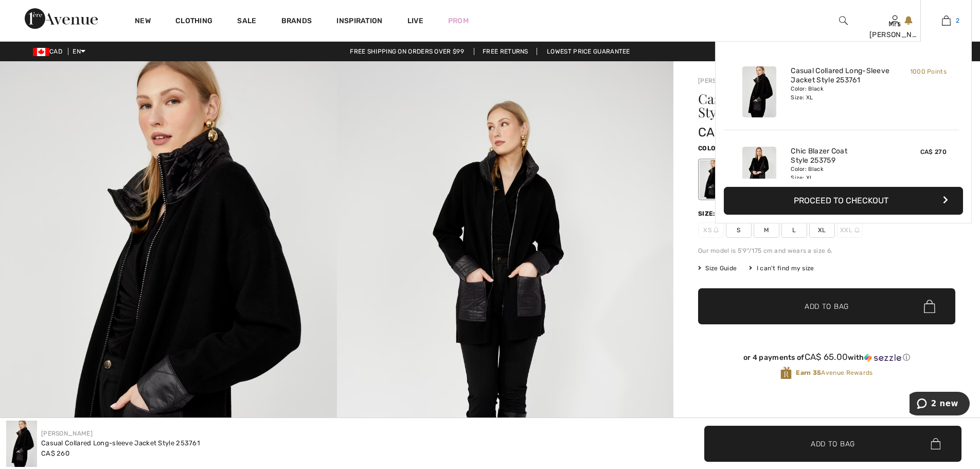
click at [943, 17] on img at bounding box center [946, 20] width 9 height 12
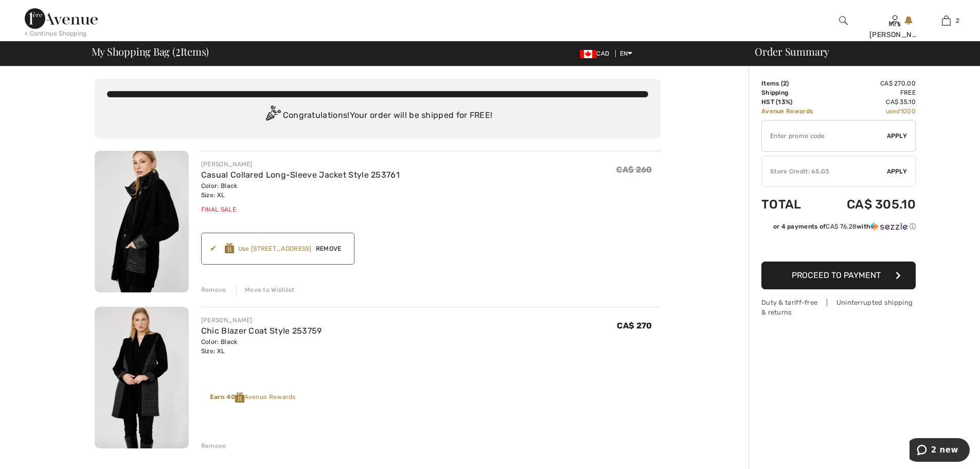
click at [336, 247] on span "Remove" at bounding box center [329, 248] width 34 height 9
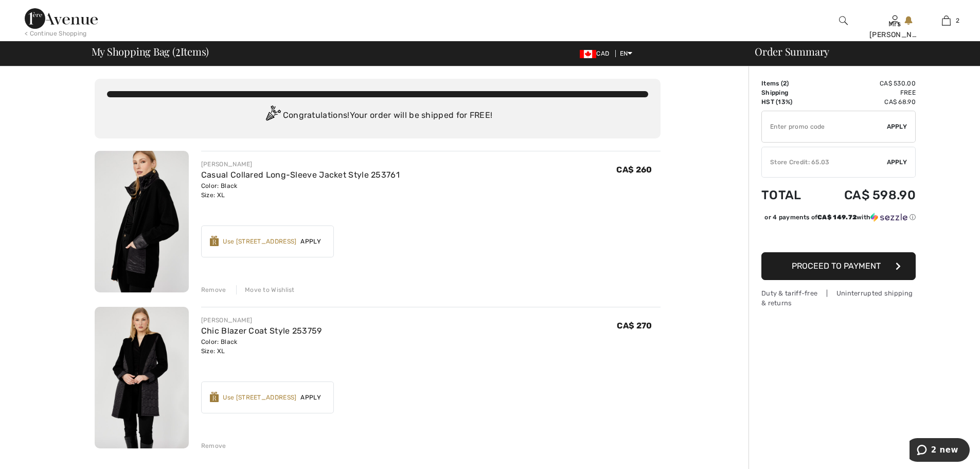
click at [218, 291] on div "Remove" at bounding box center [213, 289] width 25 height 9
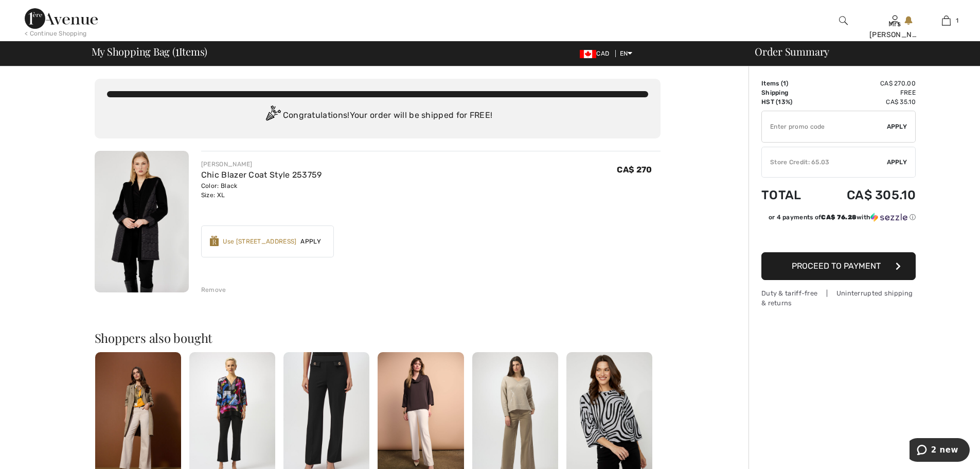
click at [280, 243] on div "Use [STREET_ADDRESS]" at bounding box center [260, 241] width 74 height 9
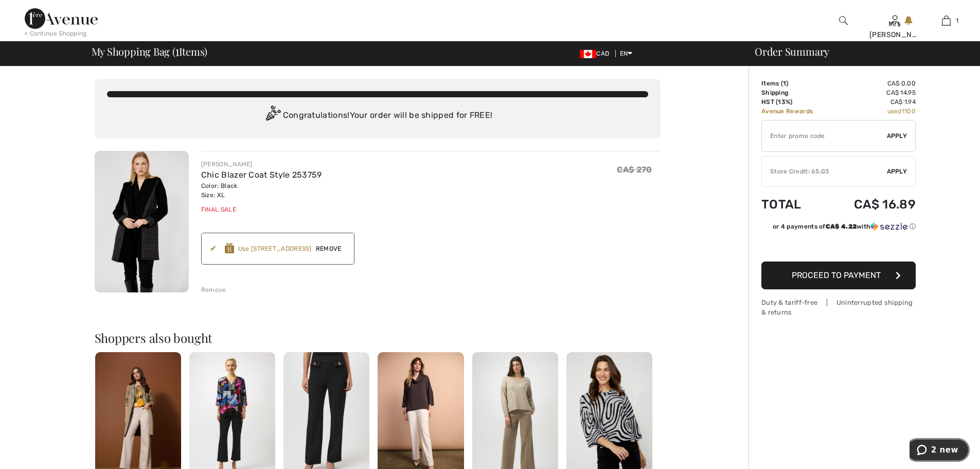
click at [941, 452] on span "2 new" at bounding box center [945, 449] width 27 height 9
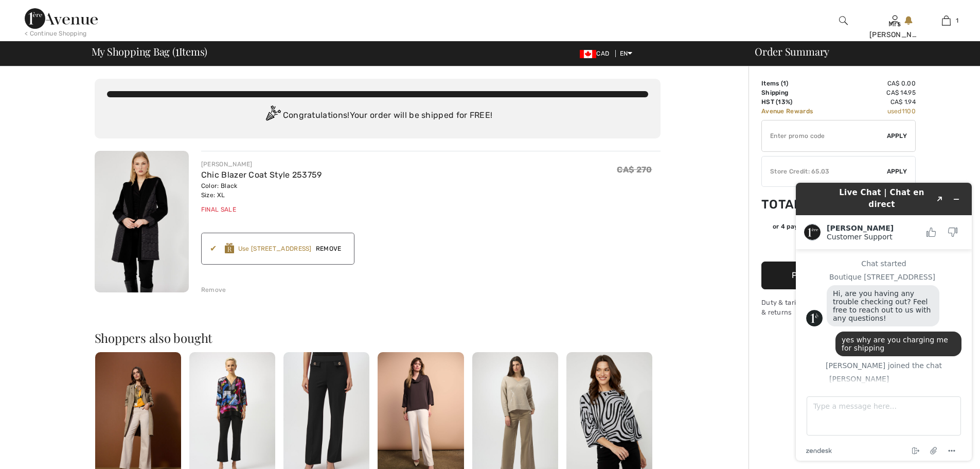
scroll to position [48, 0]
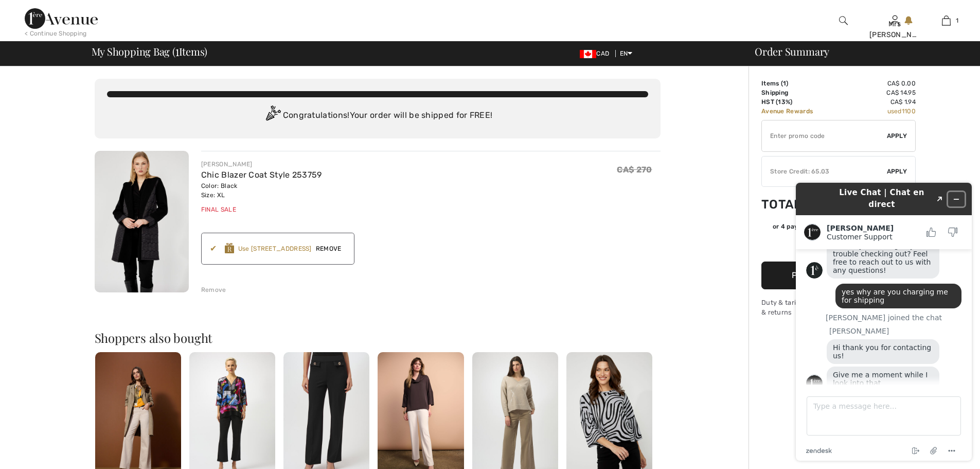
click at [958, 196] on icon "Minimize widget" at bounding box center [956, 199] width 7 height 7
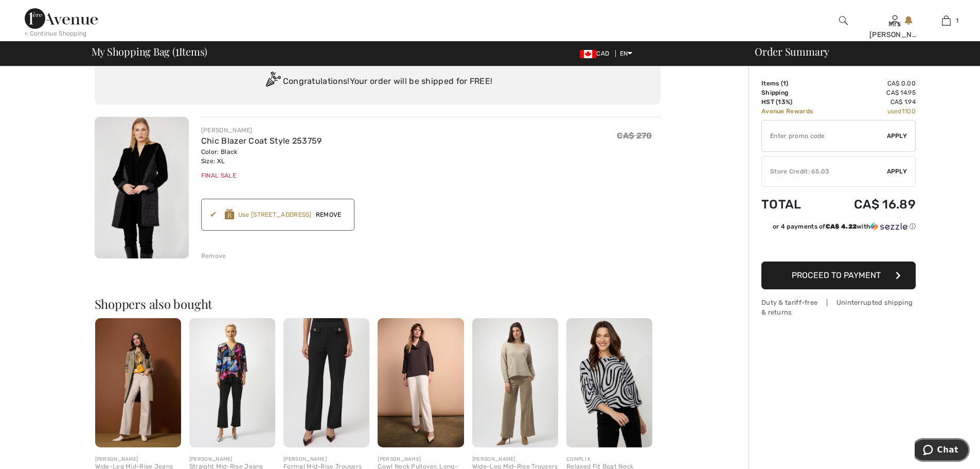
scroll to position [51, 0]
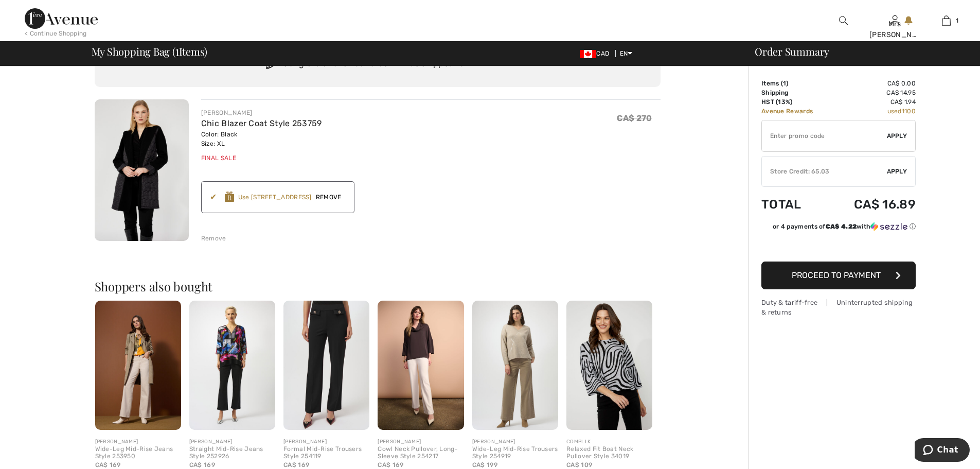
click at [231, 342] on img at bounding box center [232, 365] width 86 height 129
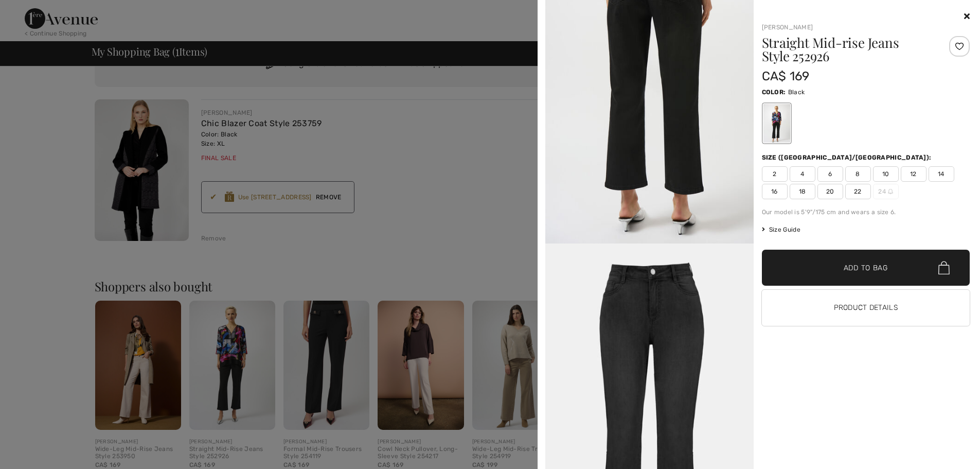
scroll to position [454, 0]
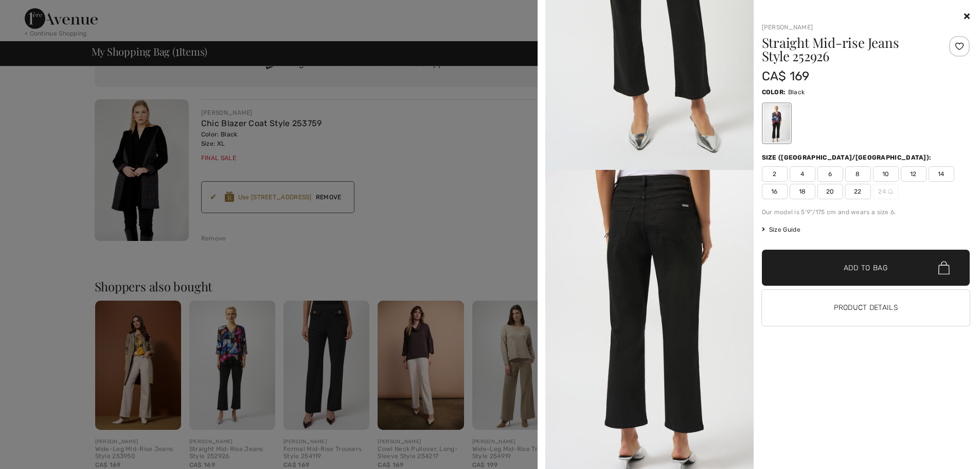
click at [967, 17] on icon at bounding box center [967, 16] width 6 height 8
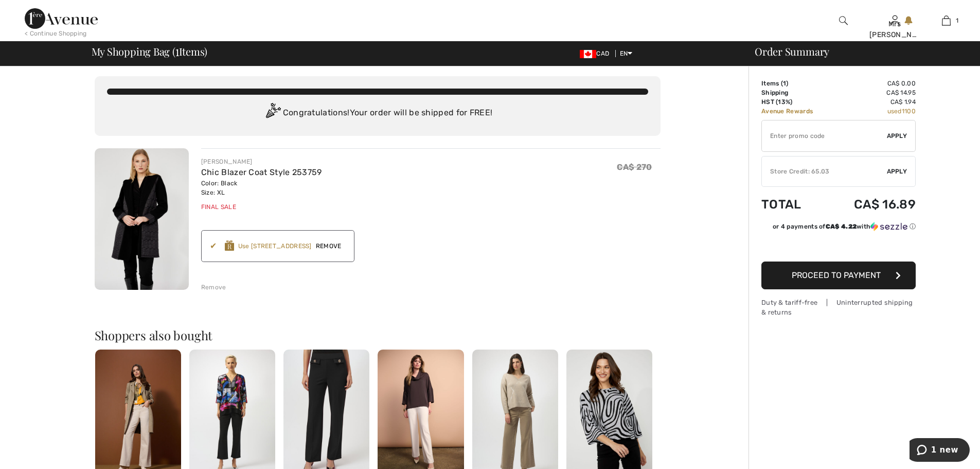
scroll to position [0, 0]
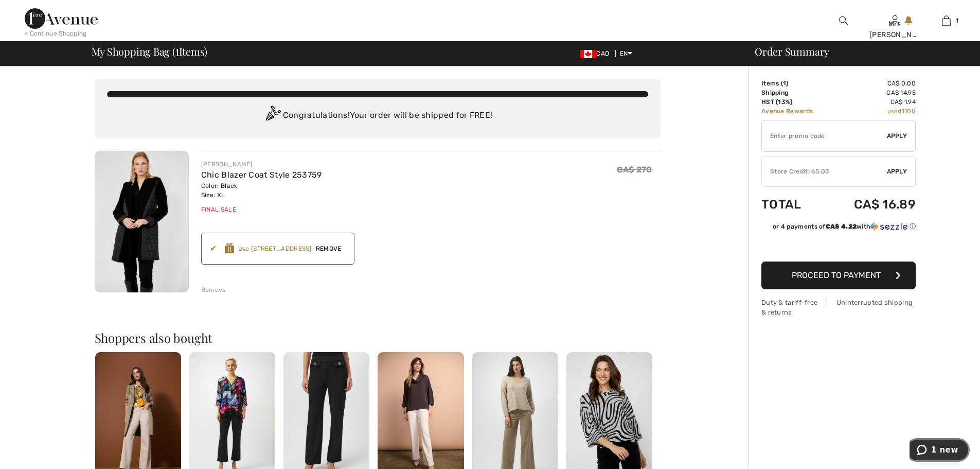
click at [939, 443] on button "1 new" at bounding box center [938, 450] width 64 height 24
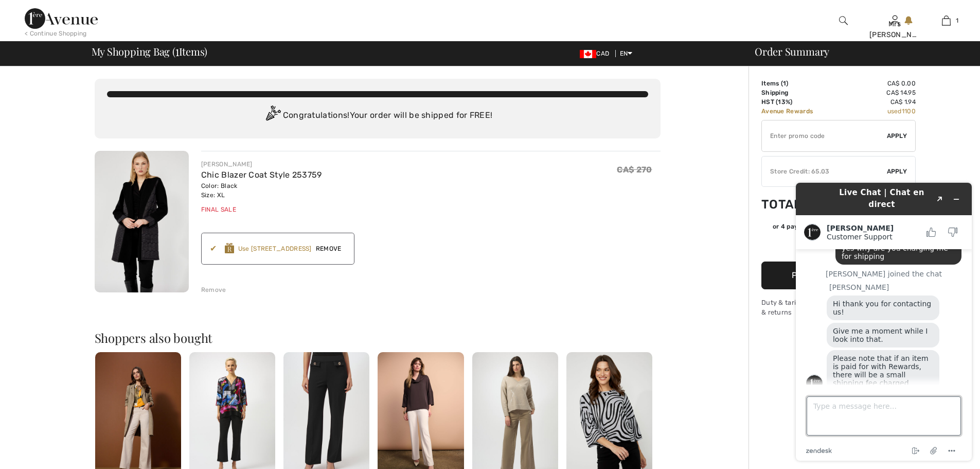
click at [821, 410] on textarea "Type a message here..." at bounding box center [884, 415] width 154 height 39
type textarea "ok"
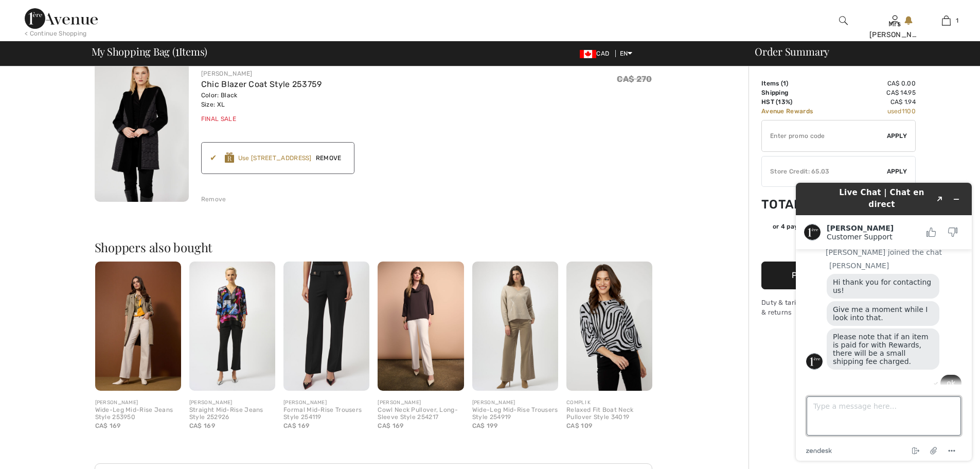
scroll to position [103, 0]
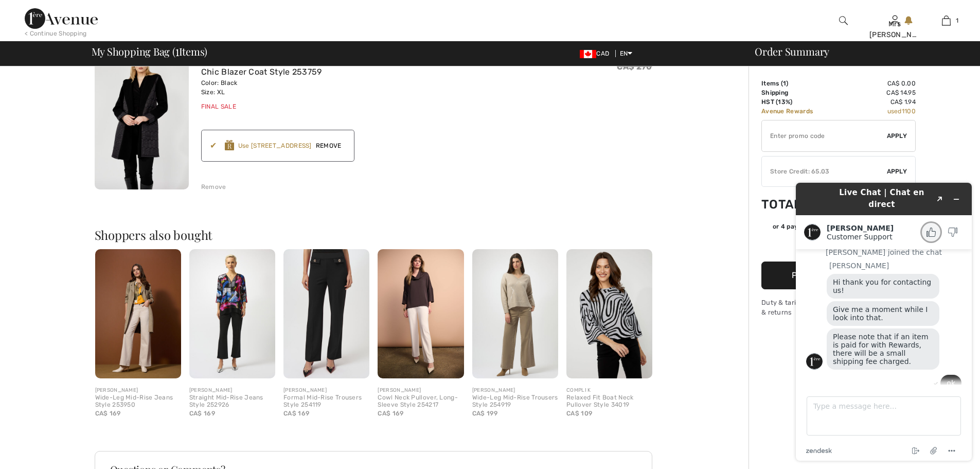
click at [933, 227] on icon "Rate this chat as good" at bounding box center [931, 231] width 9 height 9
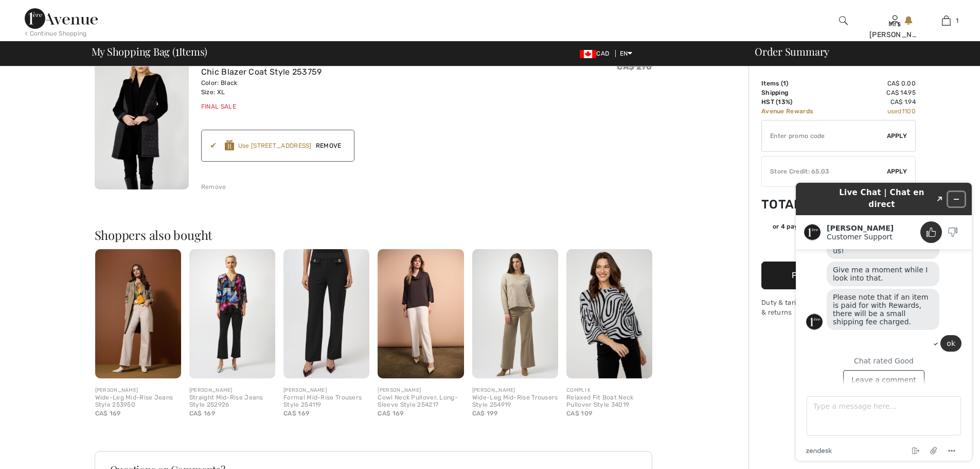
click at [955, 196] on icon "Minimize widget" at bounding box center [956, 199] width 7 height 7
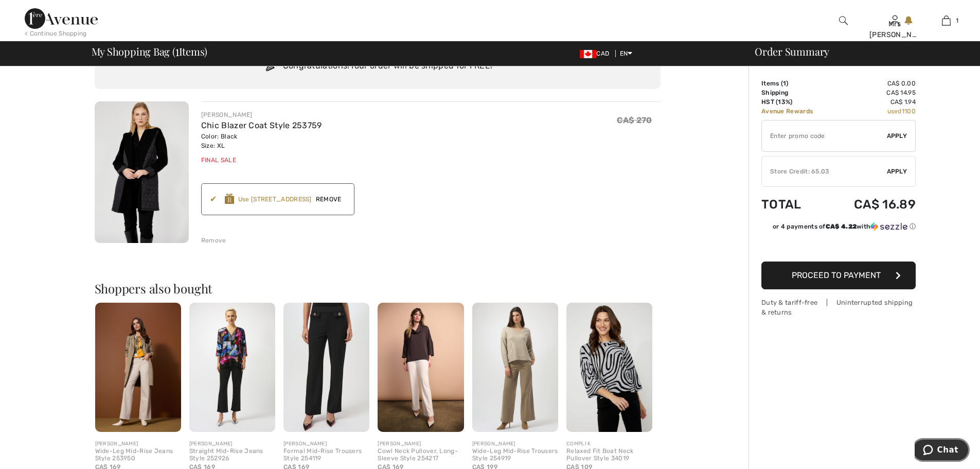
scroll to position [0, 0]
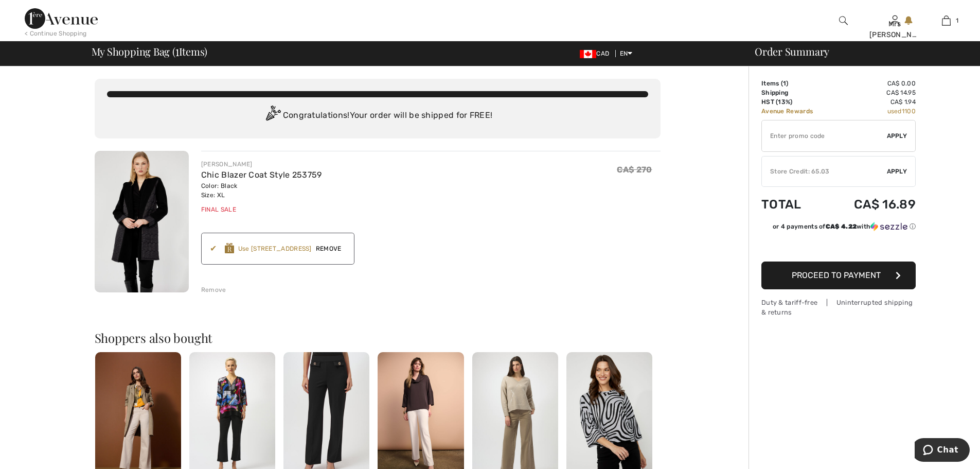
click at [898, 170] on span "Apply" at bounding box center [897, 171] width 21 height 9
